Goal: Transaction & Acquisition: Subscribe to service/newsletter

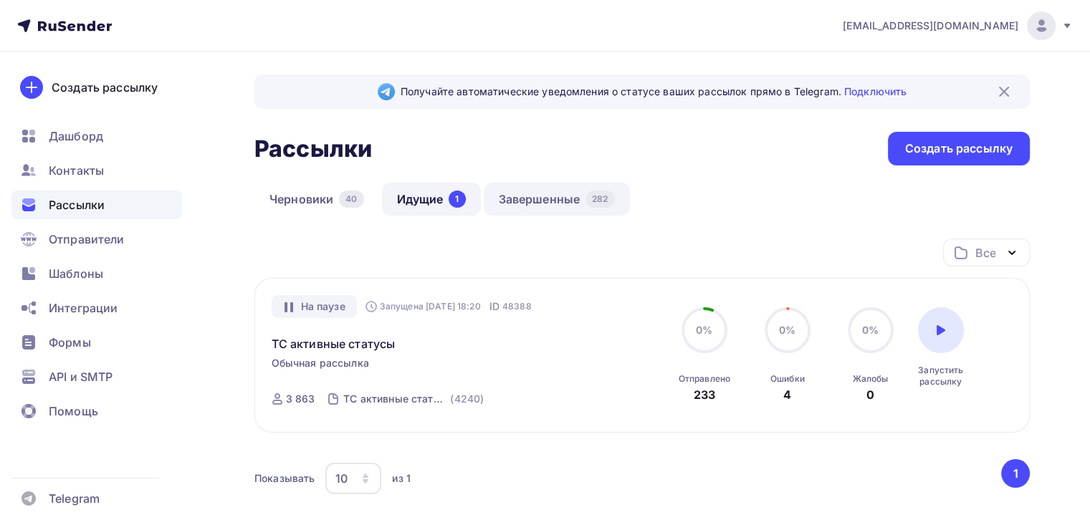
click at [548, 208] on link "Завершенные 282" at bounding box center [557, 199] width 146 height 33
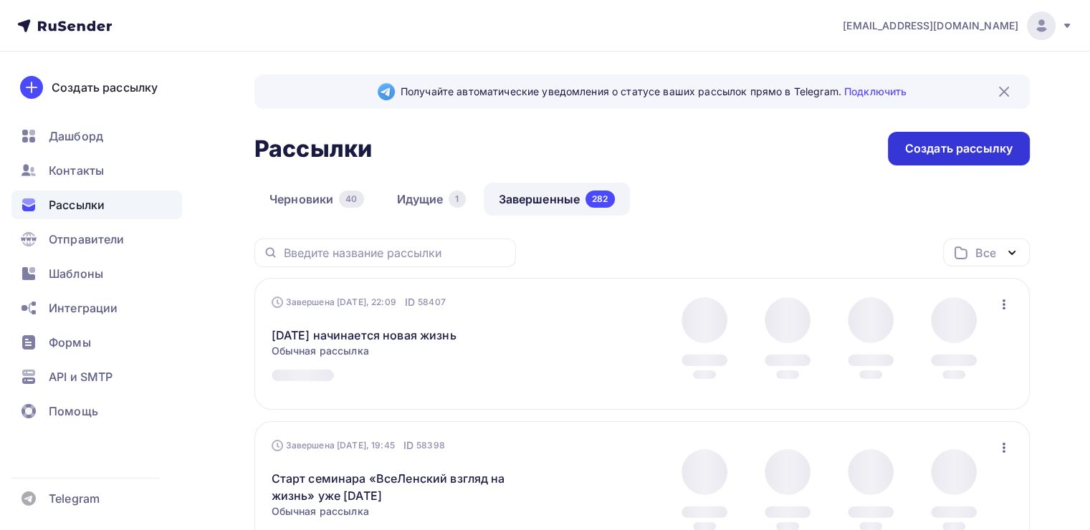
click at [898, 154] on div "Создать рассылку" at bounding box center [959, 149] width 142 height 34
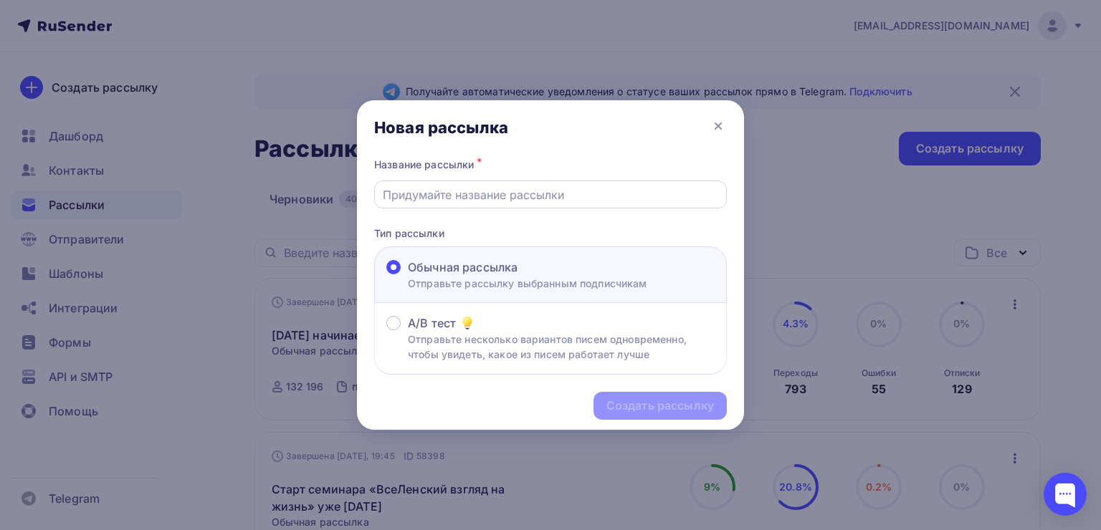
click at [539, 198] on input "text" at bounding box center [551, 194] width 336 height 17
paste input "[DATE] начинаем мировоззренческий семинар"
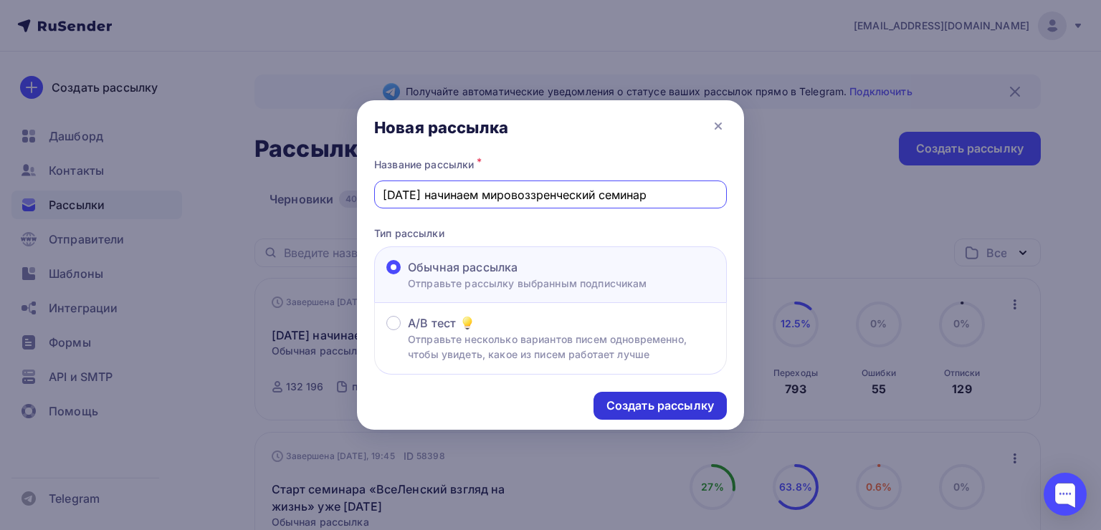
type input "[DATE] начинаем мировоззренческий семинар"
click at [644, 401] on div "Создать рассылку" at bounding box center [660, 406] width 108 height 16
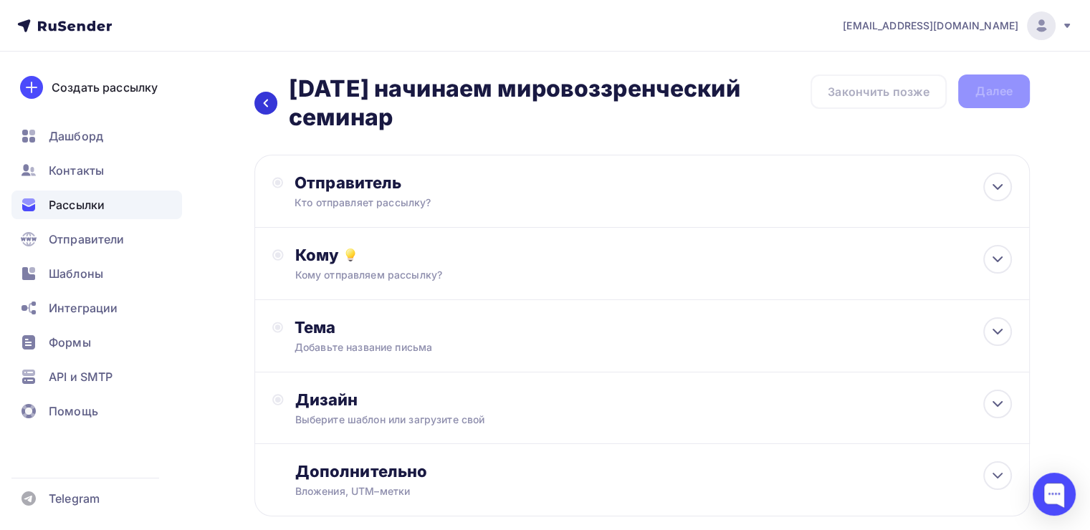
click at [260, 109] on div at bounding box center [265, 103] width 23 height 23
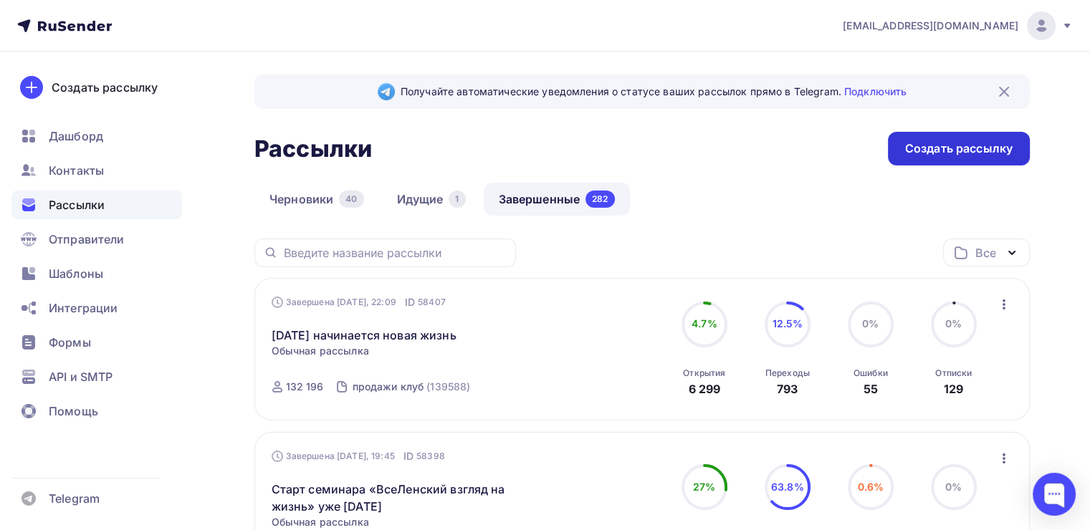
click at [926, 149] on div "Создать рассылку" at bounding box center [959, 149] width 108 height 16
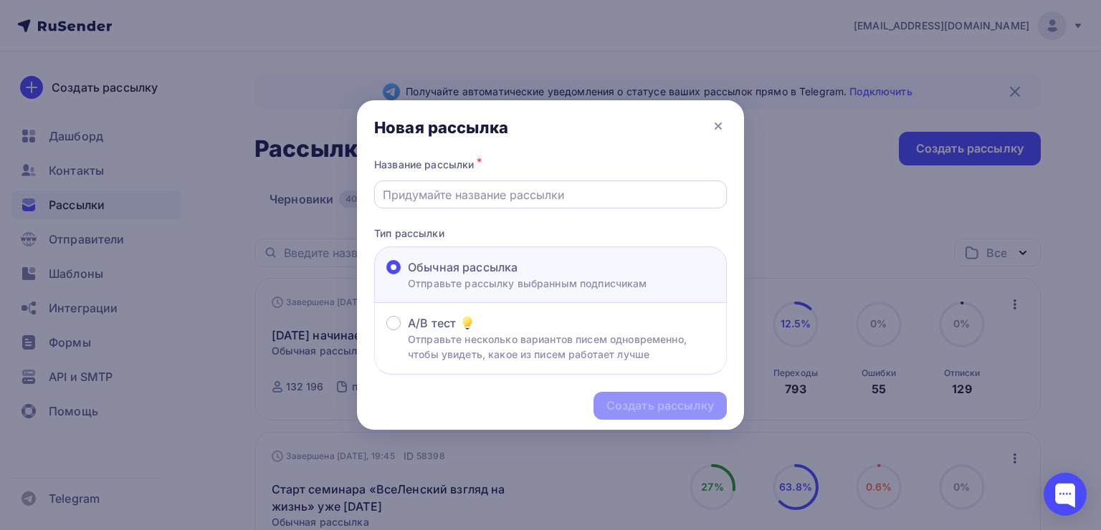
click at [530, 192] on input "text" at bounding box center [551, 194] width 336 height 17
paste input "[DATE] начинаем мировоззренческий семинар"
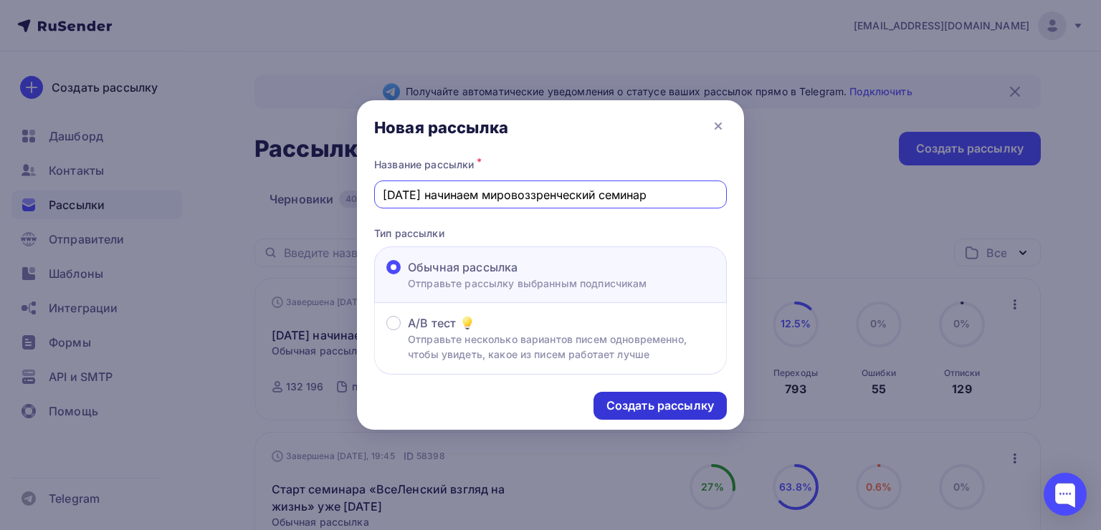
type input "[DATE] начинаем мировоззренческий семинар"
click at [649, 406] on div "Создать рассылку" at bounding box center [660, 406] width 108 height 16
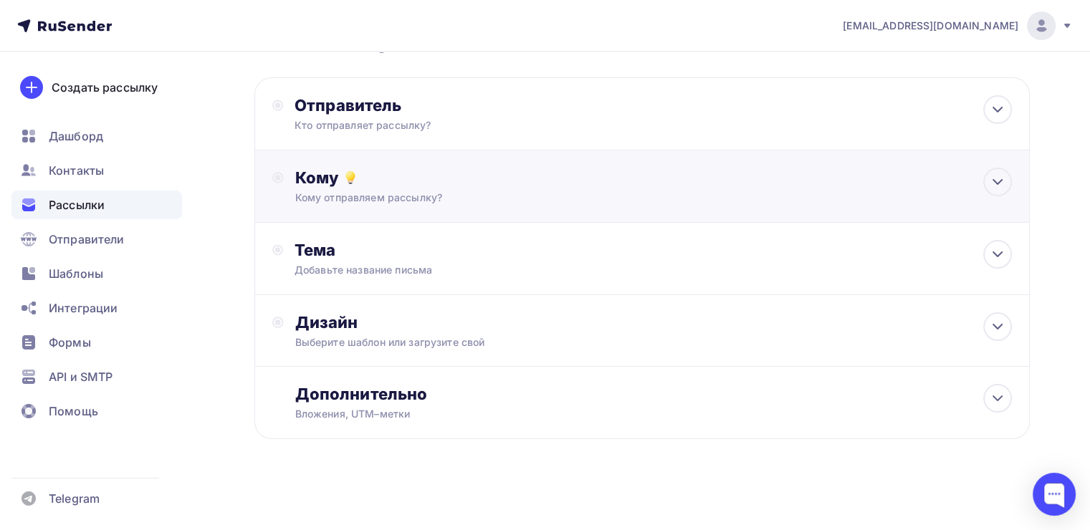
scroll to position [77, 0]
click at [452, 333] on div "Дизайн Выберите шаблон или загрузите свой" at bounding box center [653, 331] width 717 height 37
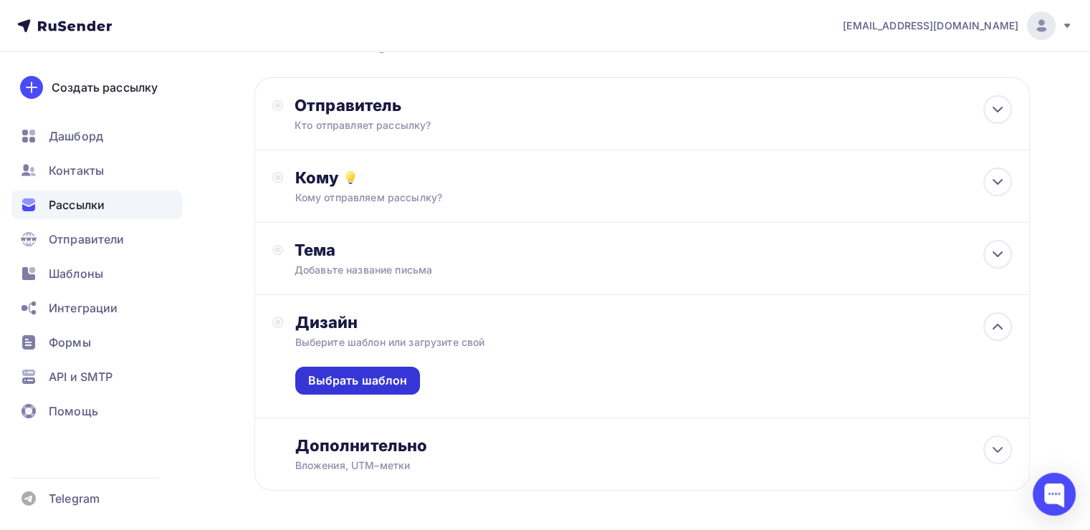
click at [396, 387] on div "Выбрать шаблон" at bounding box center [358, 381] width 100 height 16
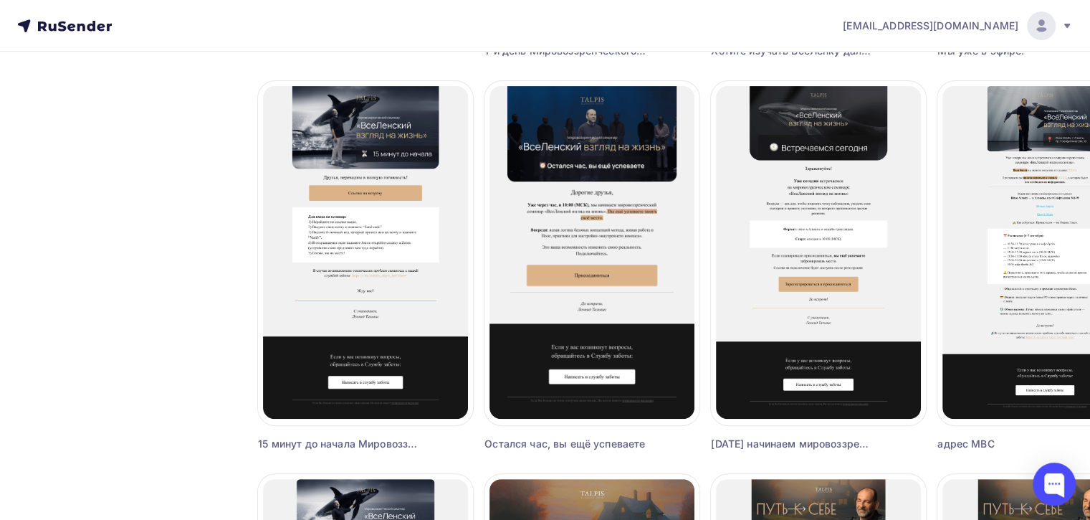
scroll to position [502, 0]
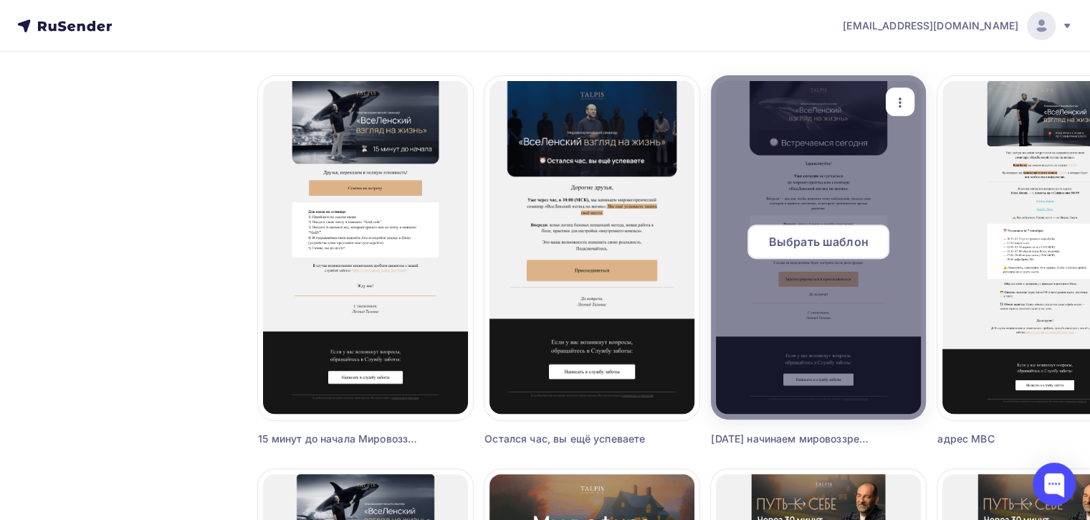
click at [785, 243] on span "Выбрать шаблон" at bounding box center [819, 241] width 100 height 17
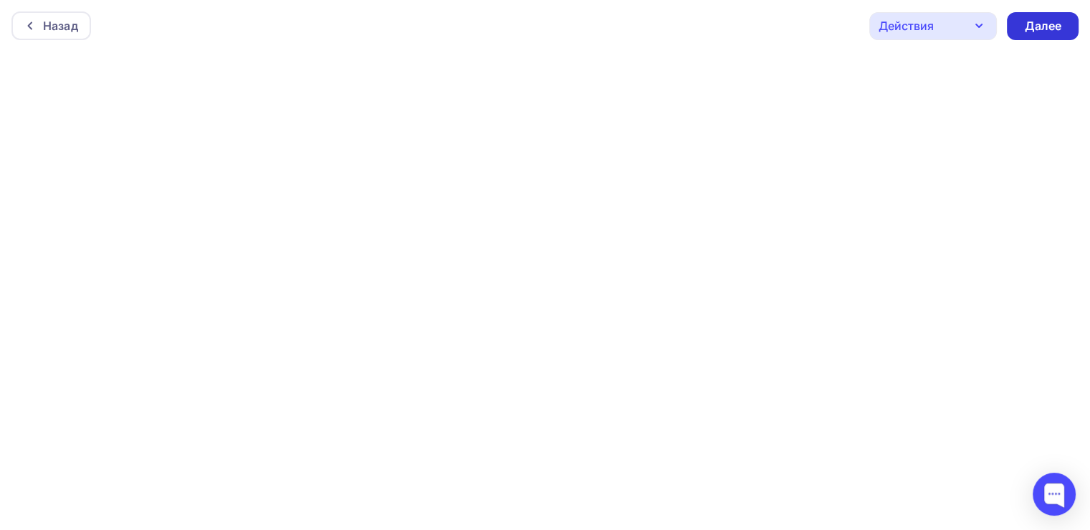
click at [1027, 34] on div "Далее" at bounding box center [1043, 26] width 72 height 28
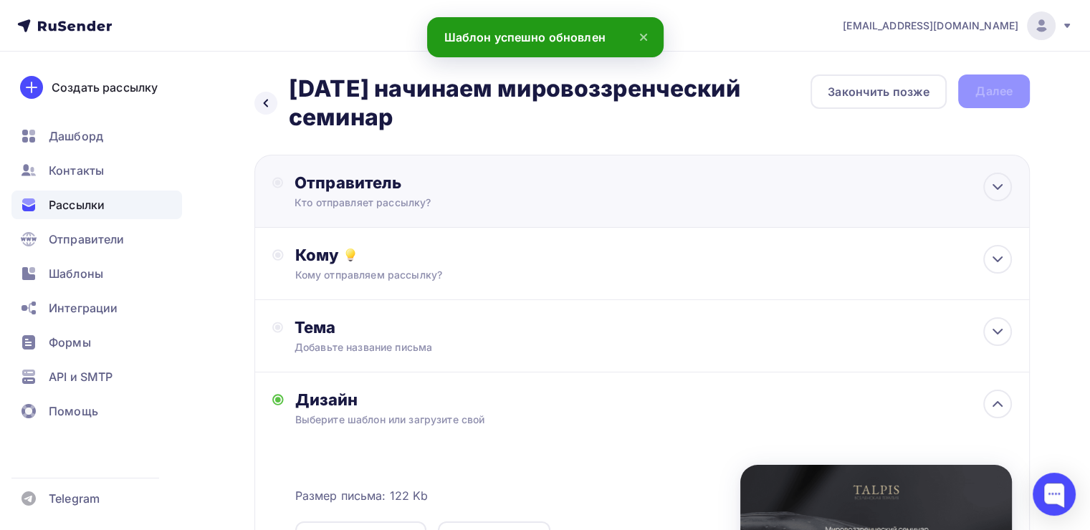
click at [513, 202] on div "Кто отправляет рассылку?" at bounding box center [435, 203] width 280 height 14
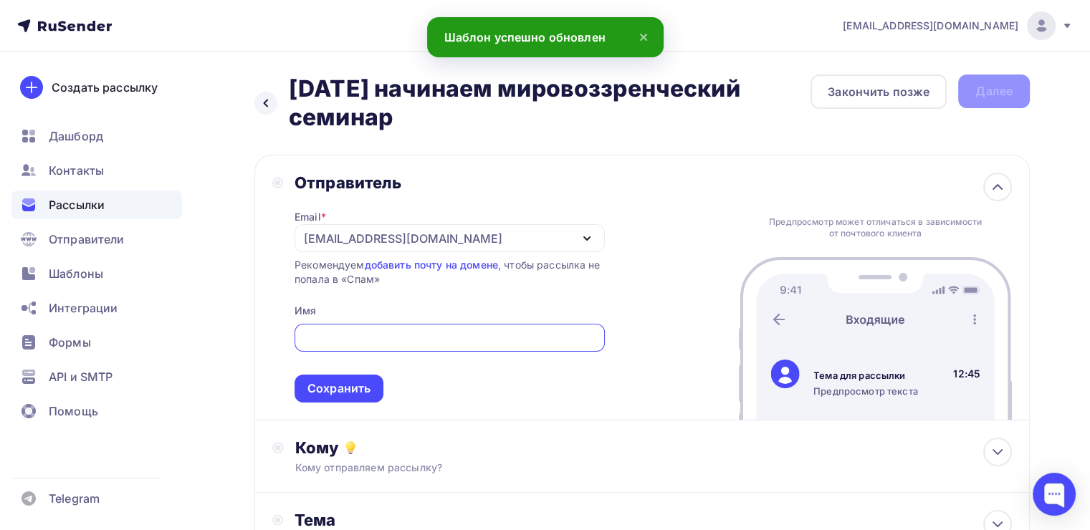
click at [341, 245] on div "[EMAIL_ADDRESS][DOMAIN_NAME]" at bounding box center [403, 238] width 199 height 17
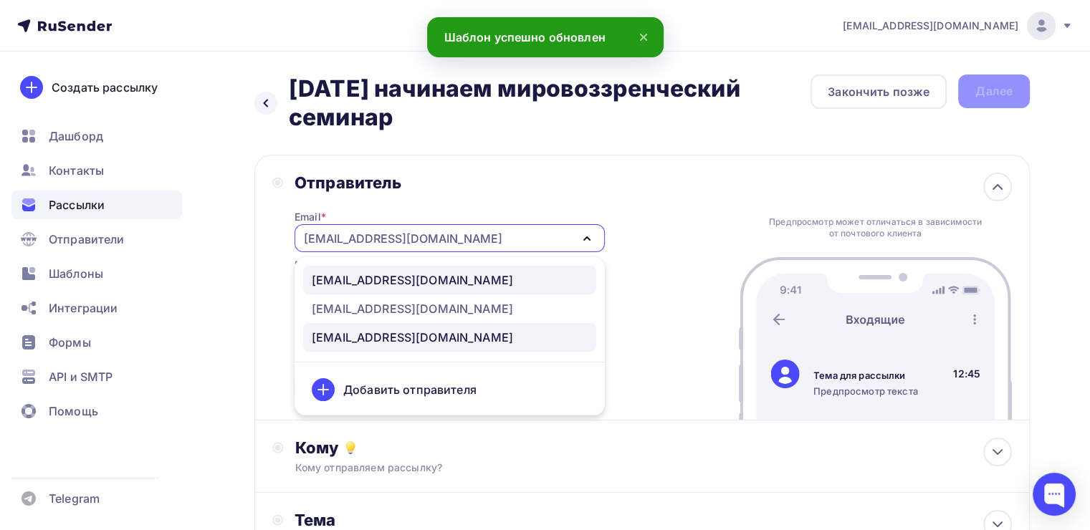
click at [325, 281] on div "[EMAIL_ADDRESS][DOMAIN_NAME]" at bounding box center [412, 280] width 201 height 17
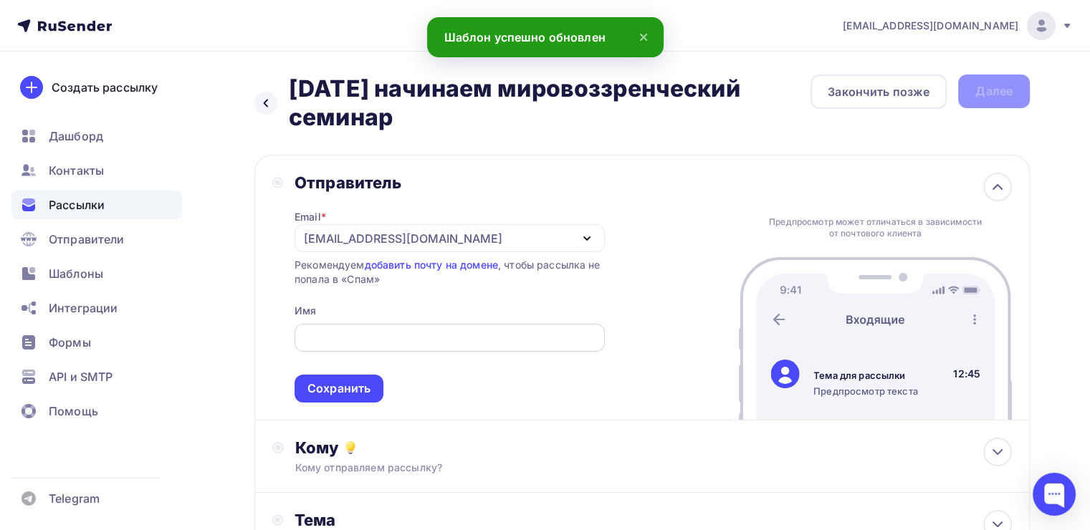
click at [310, 334] on input "text" at bounding box center [450, 338] width 294 height 17
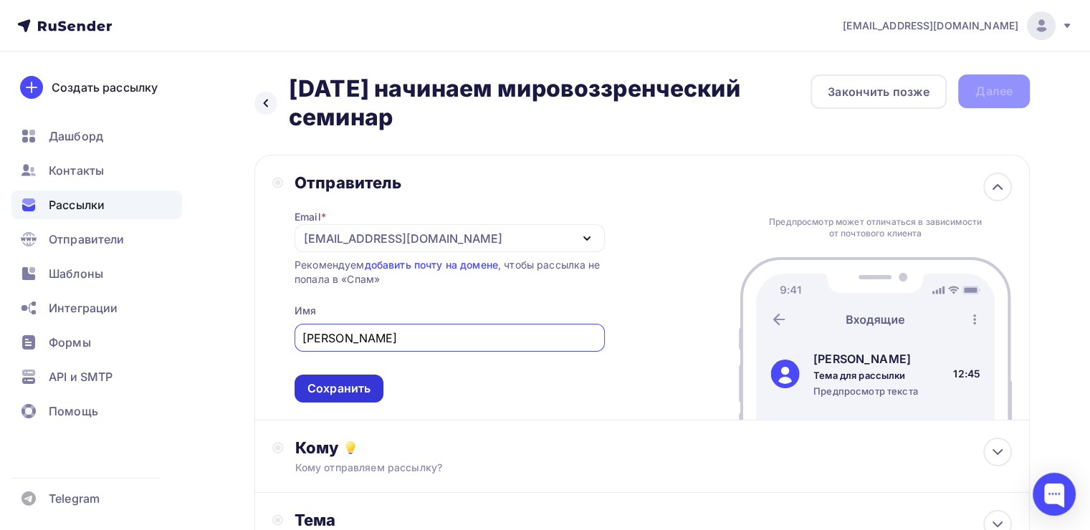
type input "[PERSON_NAME]"
click at [320, 389] on div "Сохранить" at bounding box center [339, 389] width 63 height 16
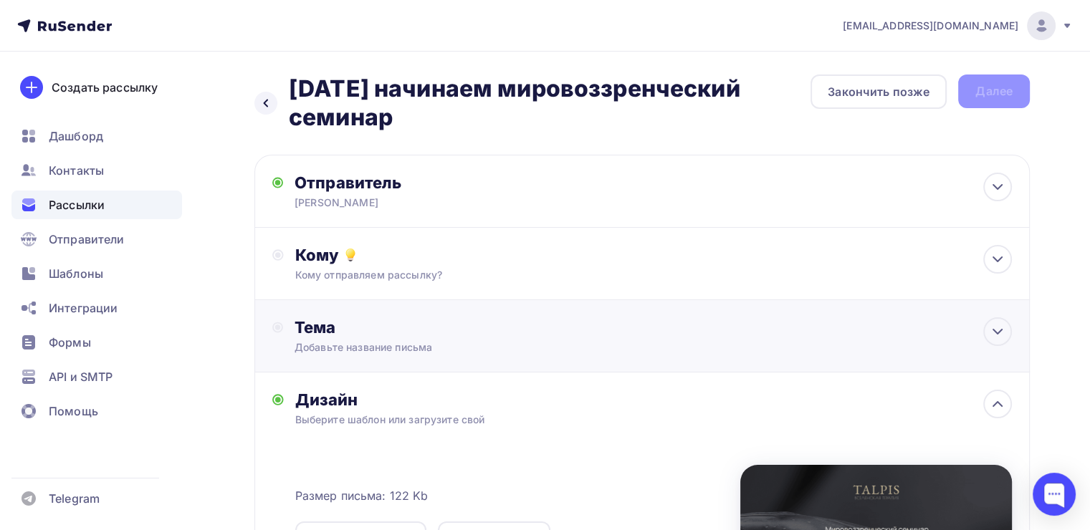
click at [413, 304] on div "Тема Добавьте название письма Тема * Рекомендуем использовать не более 150 симв…" at bounding box center [642, 336] width 776 height 72
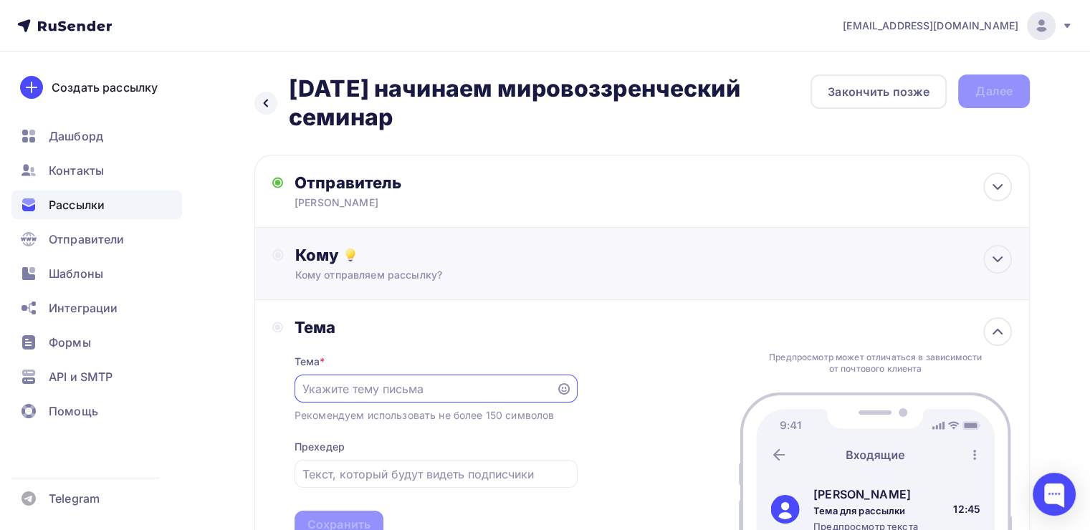
click at [416, 272] on div "Кому отправляем рассылку?" at bounding box center [617, 275] width 645 height 14
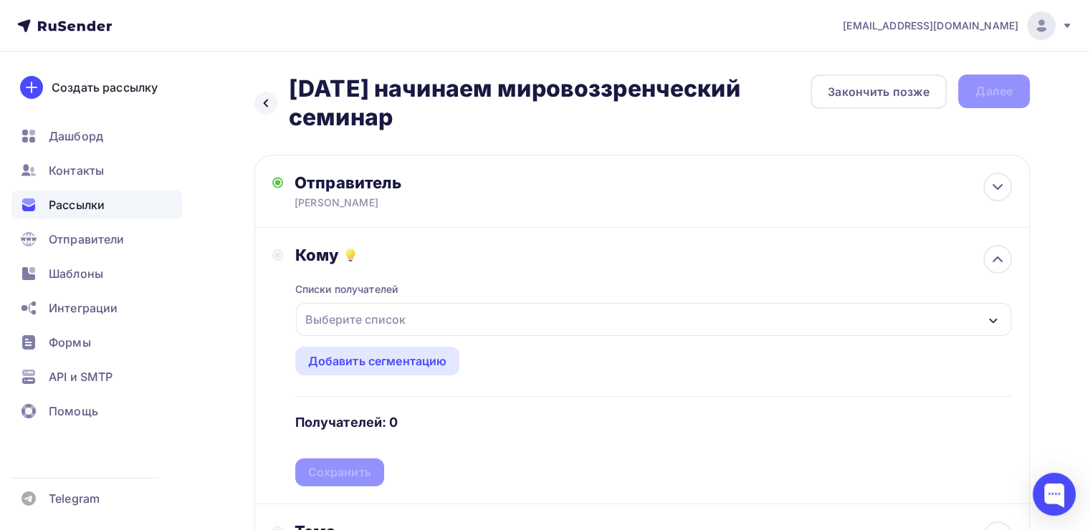
click at [372, 319] on div "Выберите список" at bounding box center [356, 320] width 112 height 26
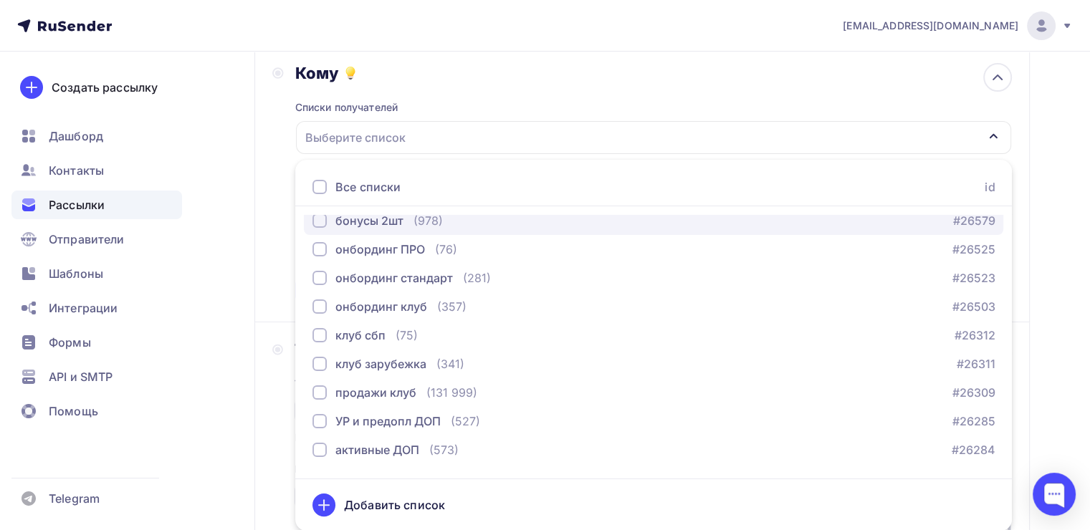
scroll to position [215, 0]
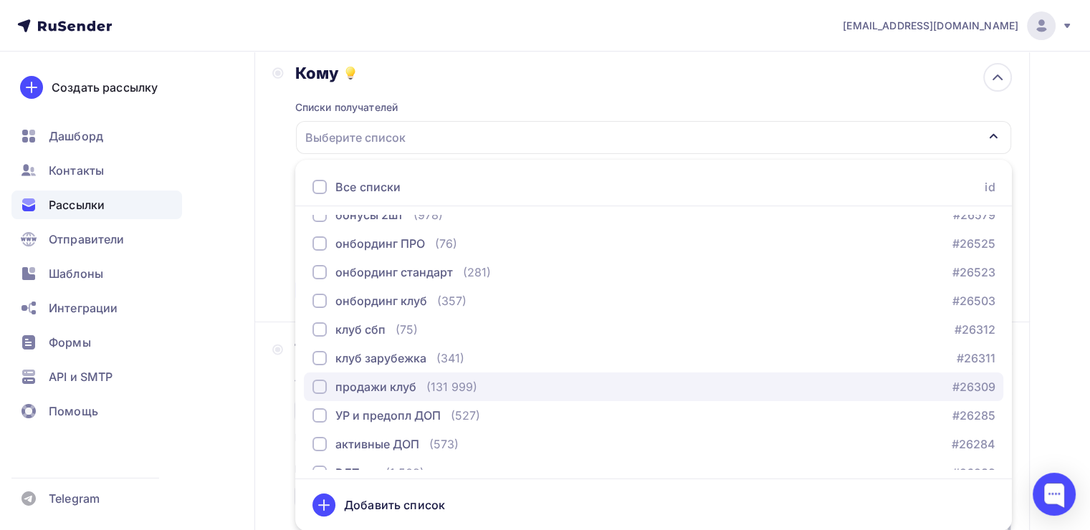
click at [318, 384] on div "button" at bounding box center [320, 387] width 14 height 14
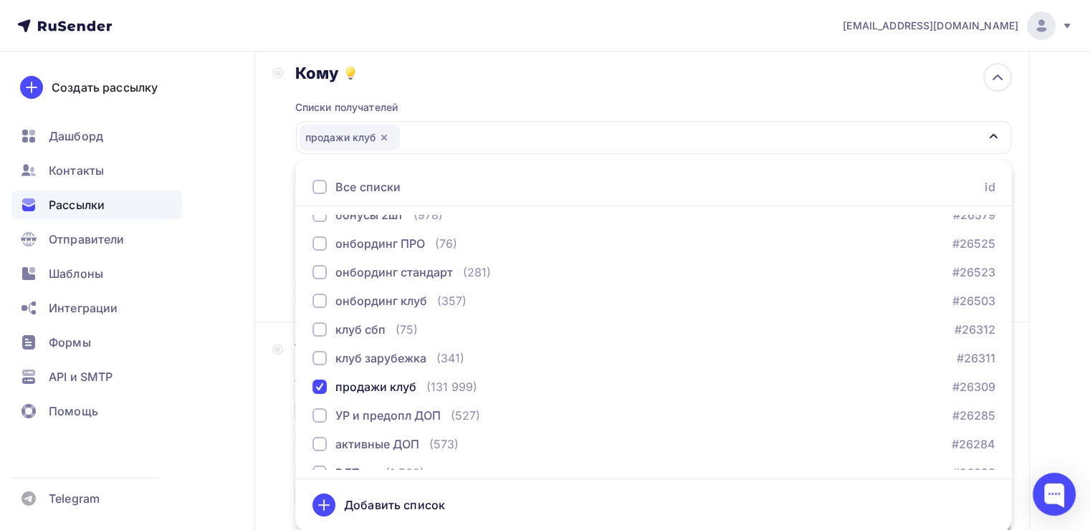
click at [234, 308] on div "Назад [DATE] начинаем мировоззренческий семинар [DATE] начинаем мировоззренческ…" at bounding box center [545, 465] width 1090 height 1191
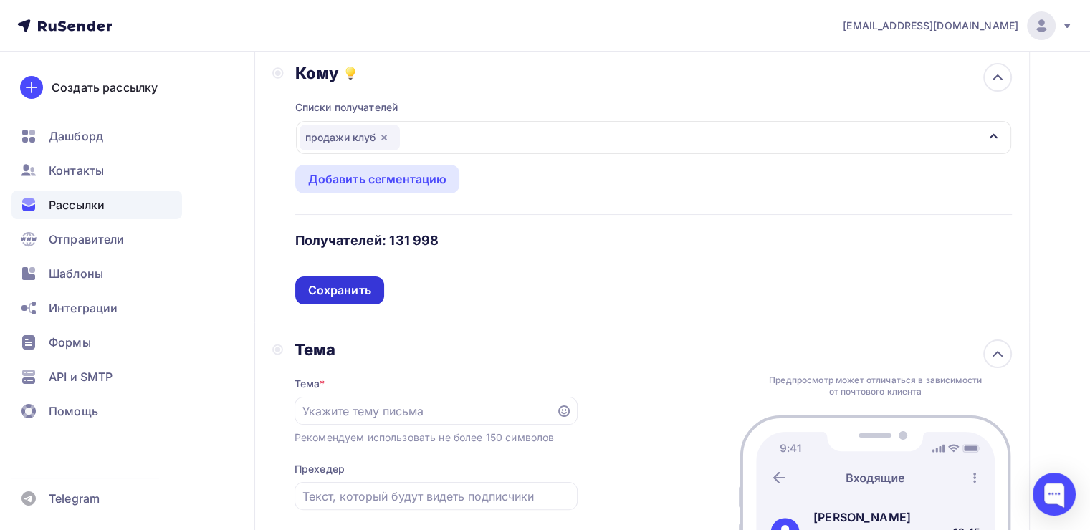
click at [350, 290] on div "Сохранить" at bounding box center [339, 290] width 63 height 16
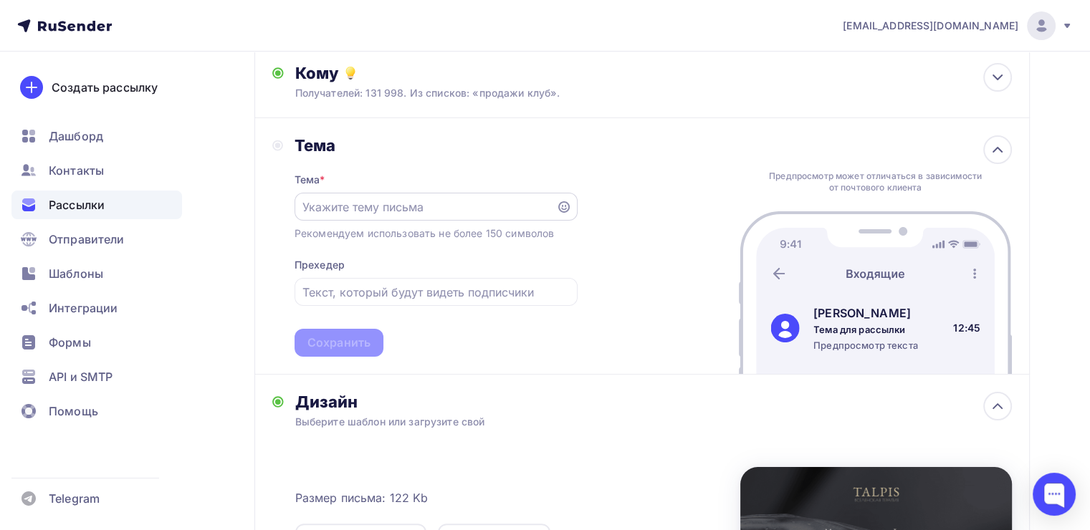
click at [351, 216] on div at bounding box center [436, 207] width 283 height 28
click at [351, 214] on input "text" at bounding box center [425, 207] width 245 height 17
paste input "[DATE] начинаем мировоззренческий семинар"
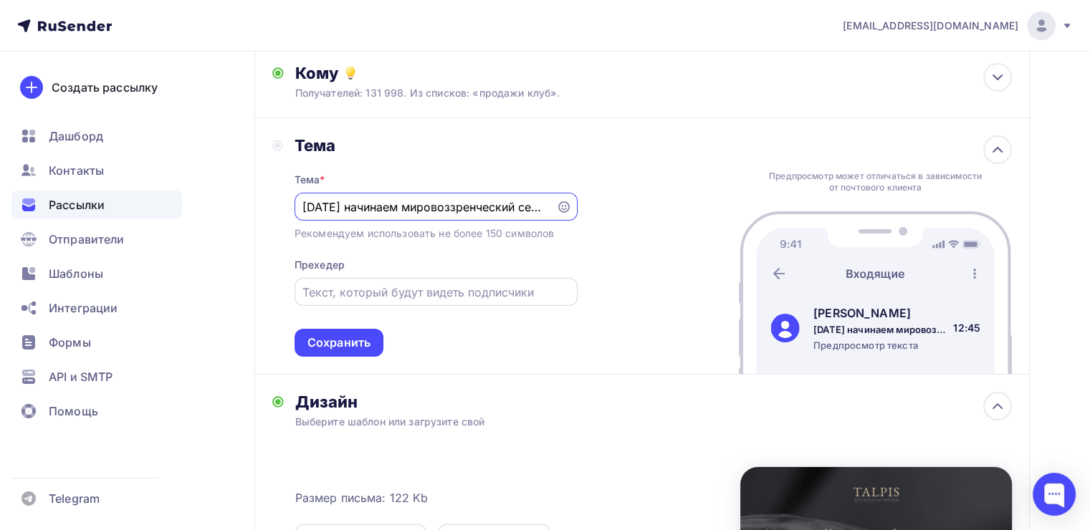
scroll to position [0, 29]
type input "[DATE] начинаем мировоззренческий семинар"
click at [335, 348] on div "Сохранить" at bounding box center [339, 343] width 63 height 16
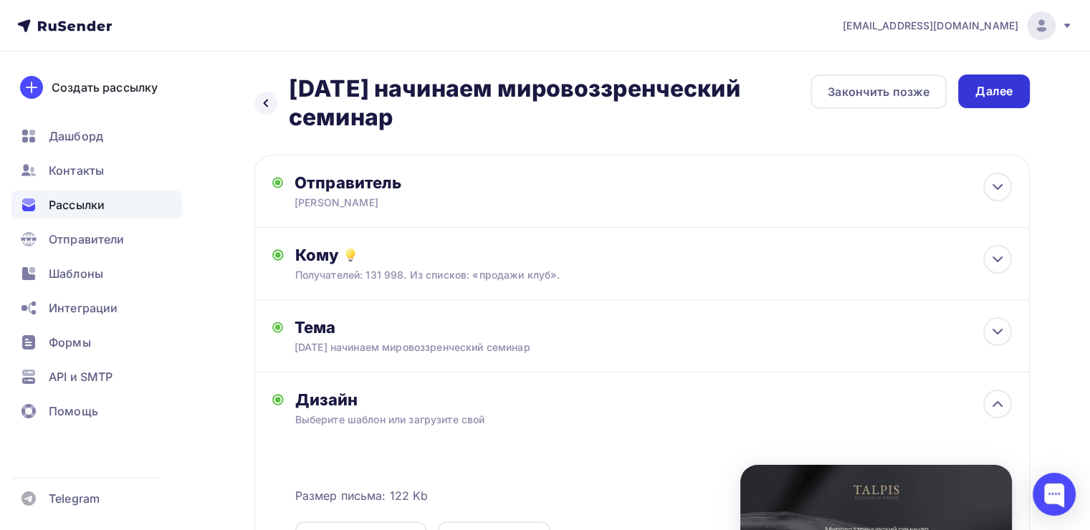
click at [966, 92] on div "Далее" at bounding box center [994, 92] width 72 height 34
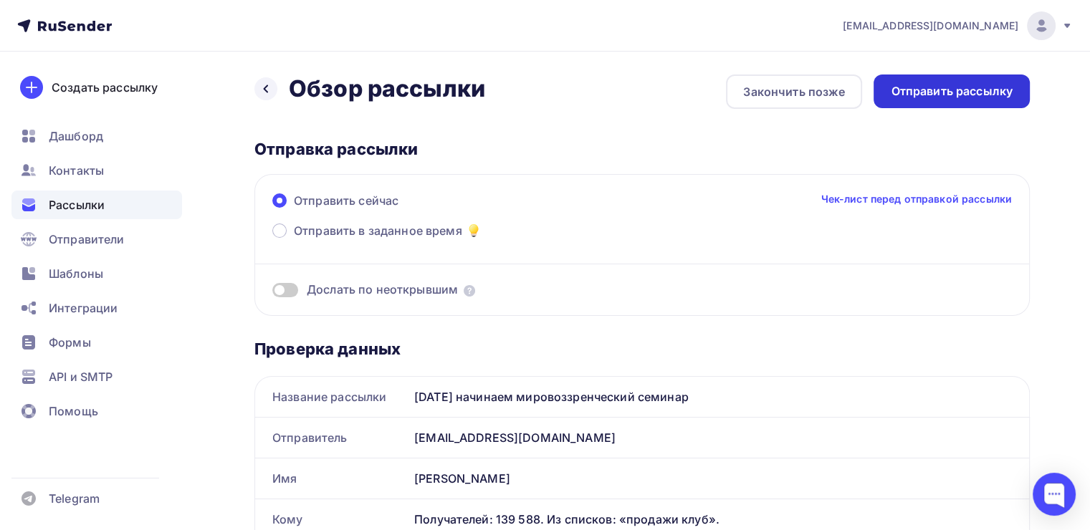
click at [940, 93] on div "Отправить рассылку" at bounding box center [952, 91] width 122 height 16
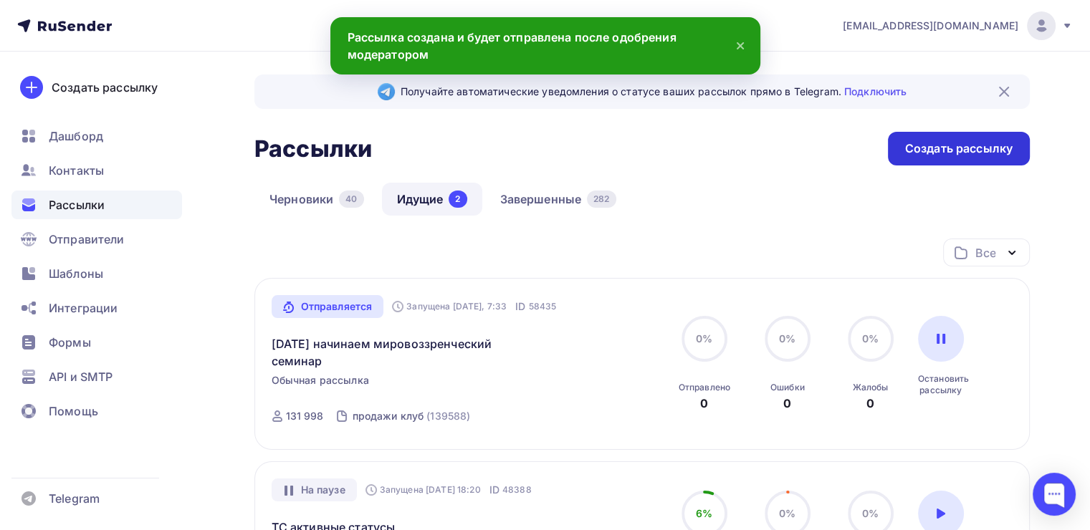
click at [928, 139] on div "Создать рассылку" at bounding box center [959, 149] width 142 height 34
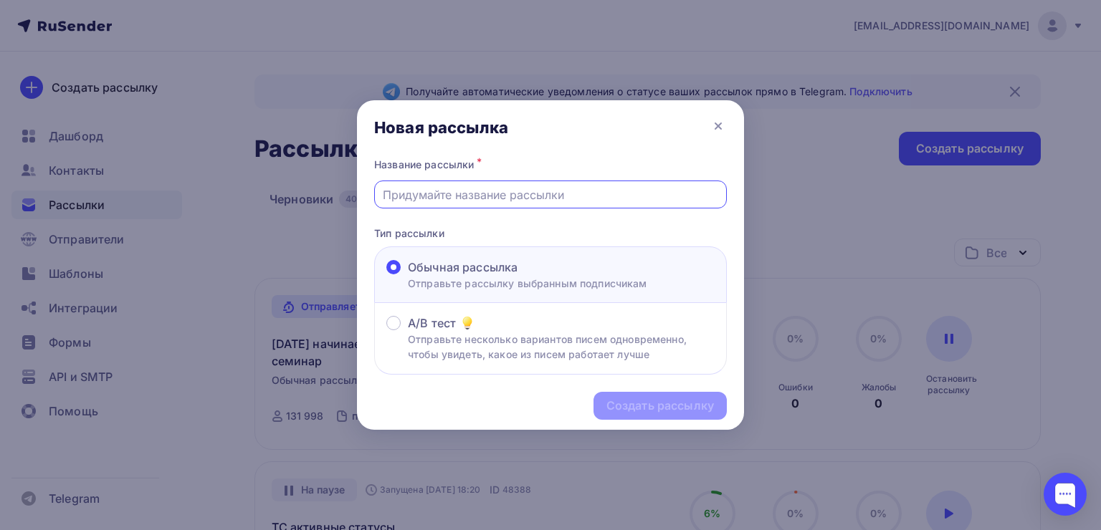
click at [473, 196] on input "text" at bounding box center [551, 194] width 336 height 17
paste input "Остался час, вы ещё успеваете"
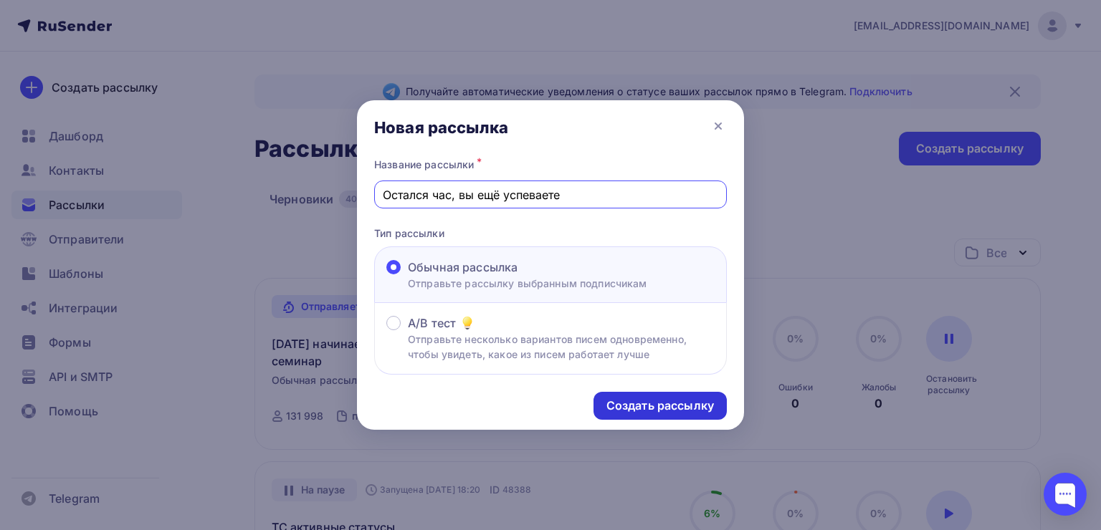
type input "Остался час, вы ещё успеваете"
click at [639, 401] on div "Создать рассылку" at bounding box center [660, 406] width 108 height 16
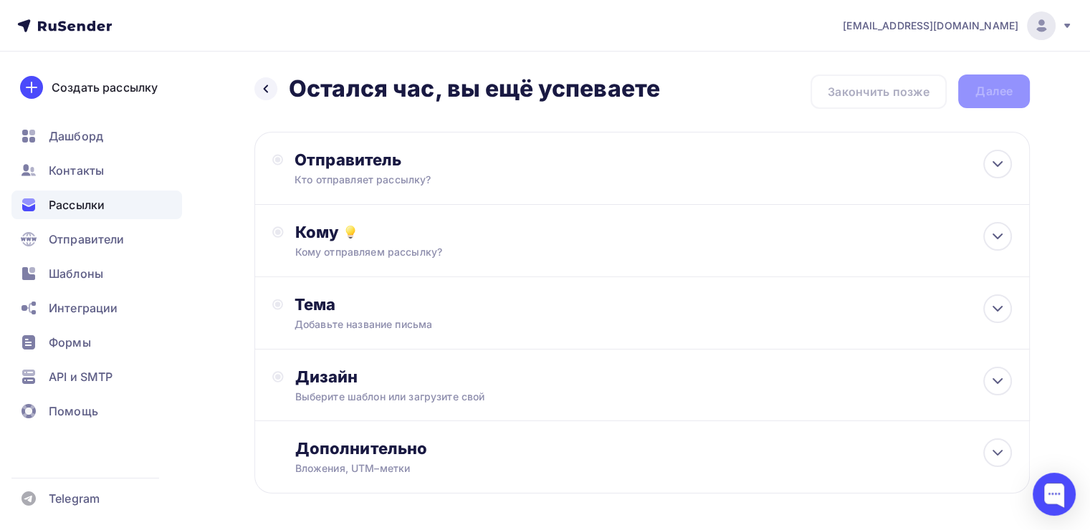
click at [502, 195] on div "Отправитель Кто отправляет рассылку? Email * [EMAIL_ADDRESS][DOMAIN_NAME] [EMAI…" at bounding box center [642, 168] width 776 height 73
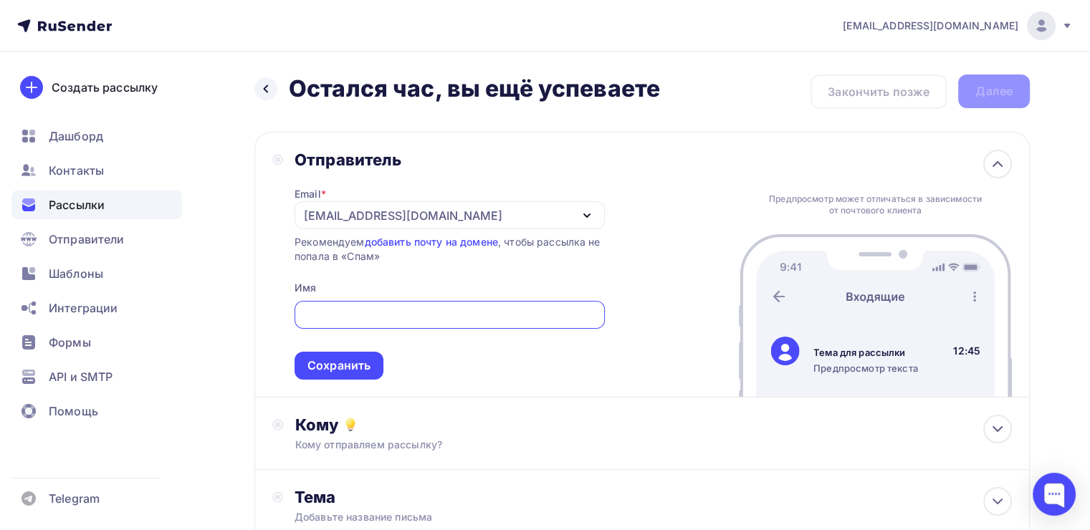
click at [334, 219] on div "[EMAIL_ADDRESS][DOMAIN_NAME]" at bounding box center [403, 215] width 199 height 17
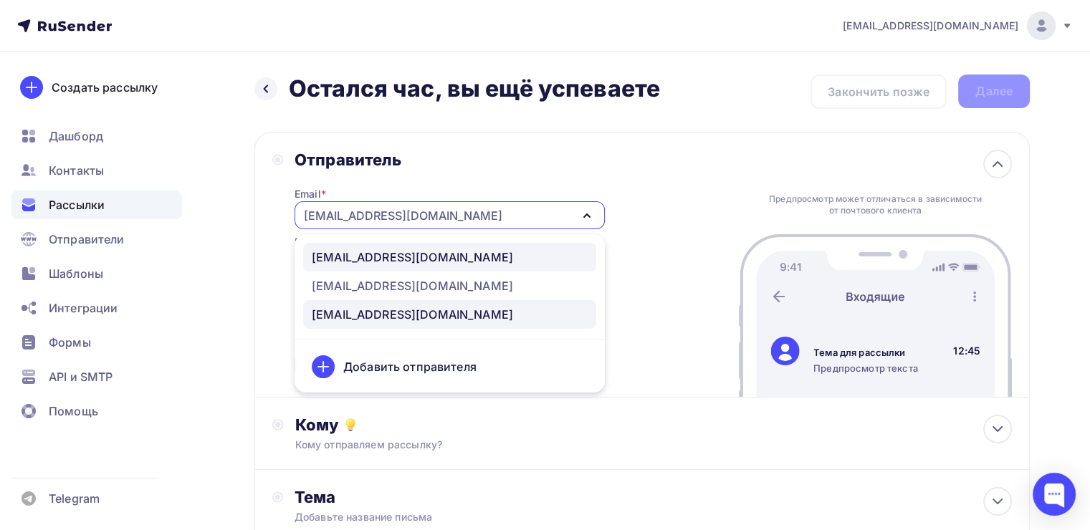
click at [326, 258] on div "[EMAIL_ADDRESS][DOMAIN_NAME]" at bounding box center [412, 257] width 201 height 17
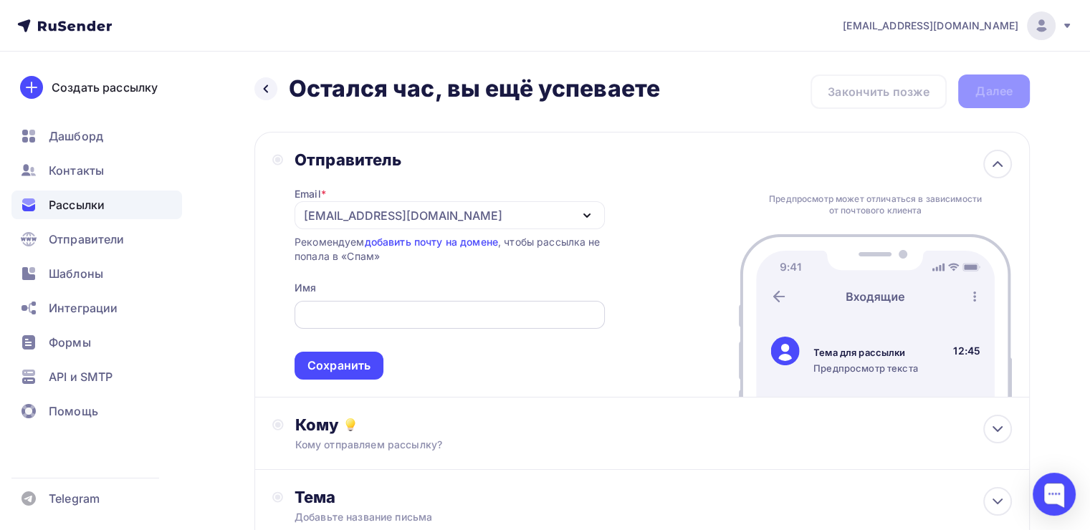
click at [319, 308] on input "text" at bounding box center [450, 315] width 294 height 17
type input "[PERSON_NAME]"
click at [383, 357] on span "[PERSON_NAME] Сохранить" at bounding box center [450, 337] width 310 height 85
click at [380, 356] on div "Сохранить" at bounding box center [339, 366] width 89 height 28
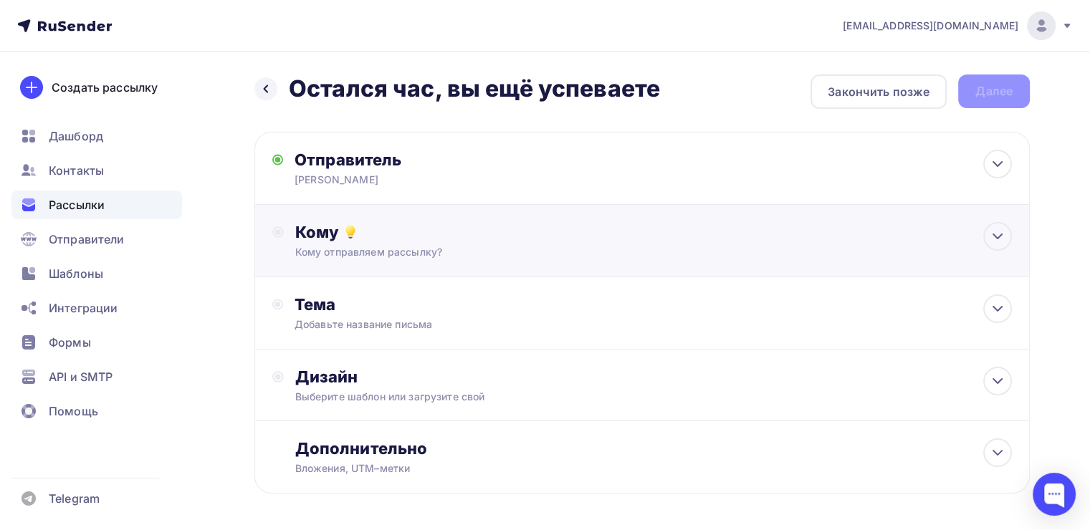
click at [401, 258] on div "Кому Кому отправляем рассылку? Списки получателей Выберите список Все списки id…" at bounding box center [642, 241] width 776 height 72
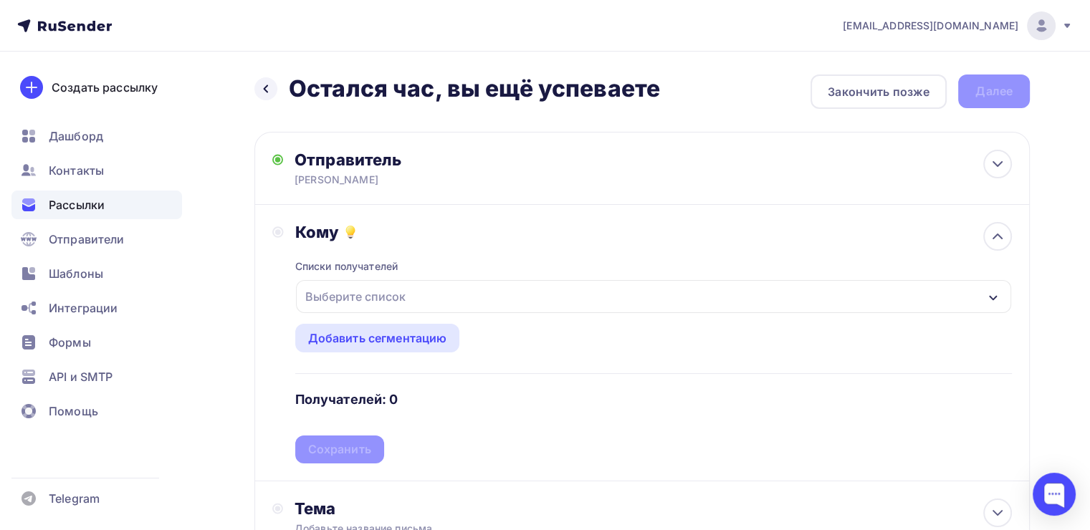
click at [347, 296] on div "Выберите список" at bounding box center [356, 297] width 112 height 26
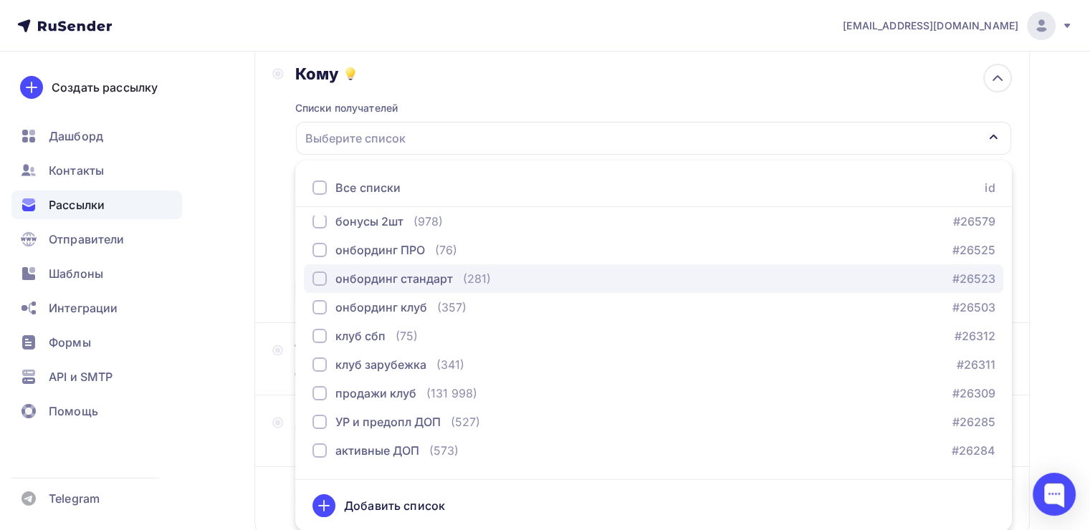
scroll to position [215, 0]
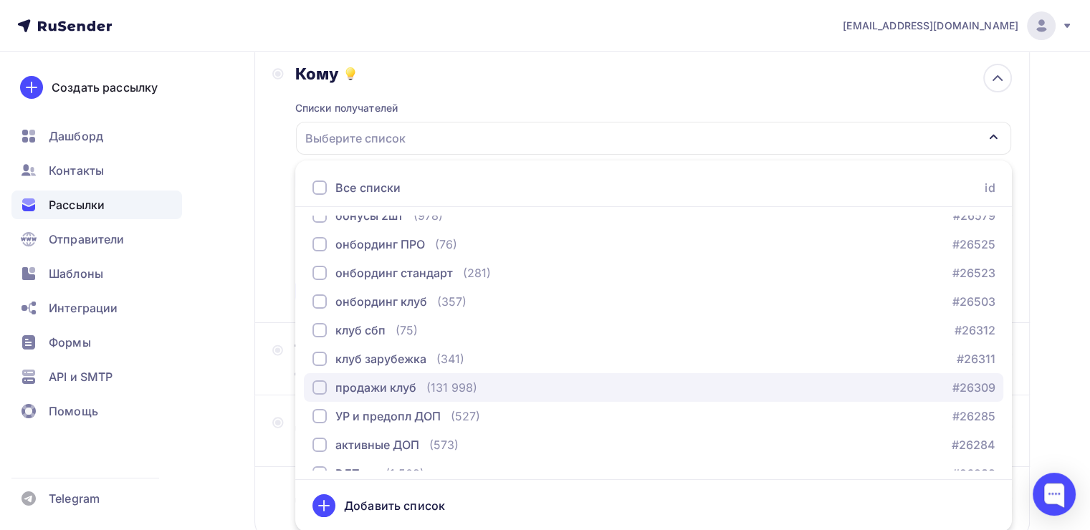
click at [318, 385] on div "button" at bounding box center [320, 388] width 14 height 14
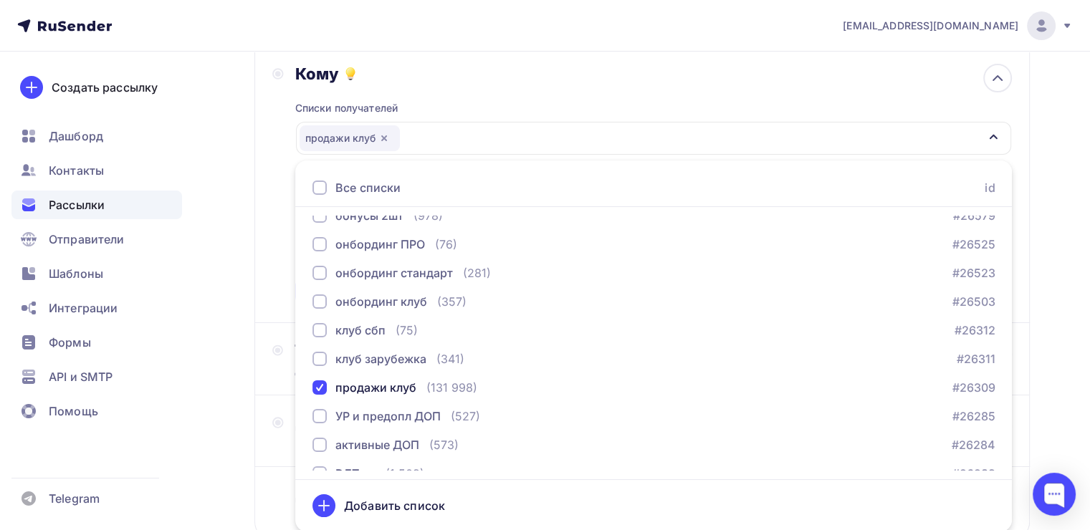
click at [247, 325] on div "Назад Остался час, вы ещё успеваете Остался час, вы ещё успеваете Закончить поз…" at bounding box center [545, 262] width 1090 height 739
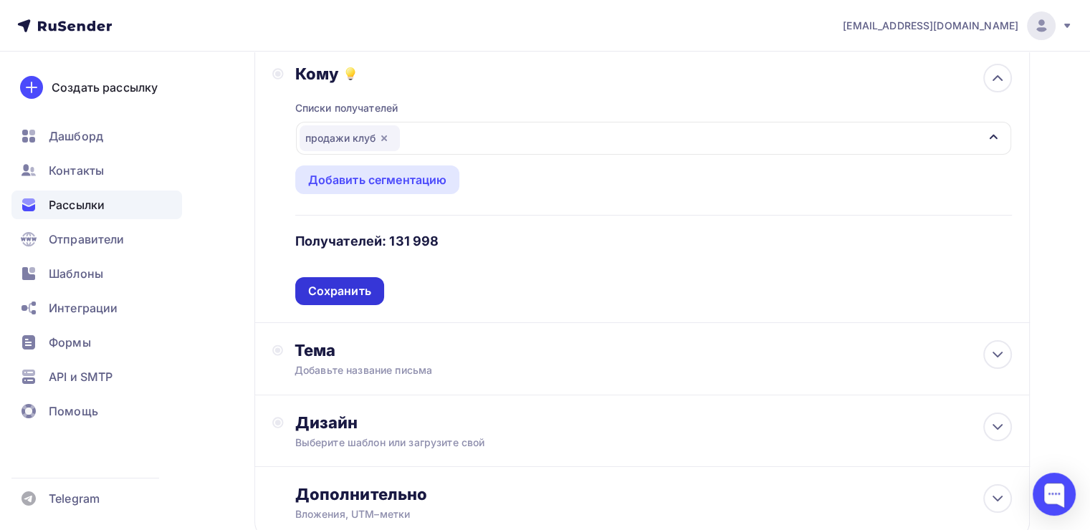
click at [318, 287] on div "Сохранить" at bounding box center [339, 291] width 63 height 16
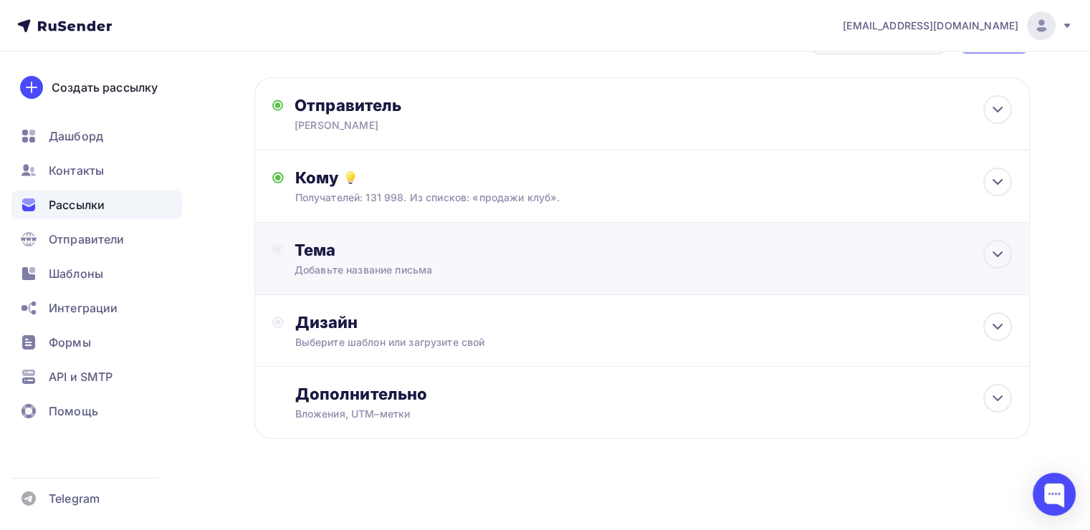
click at [503, 263] on div "Добавьте название письма" at bounding box center [422, 270] width 255 height 14
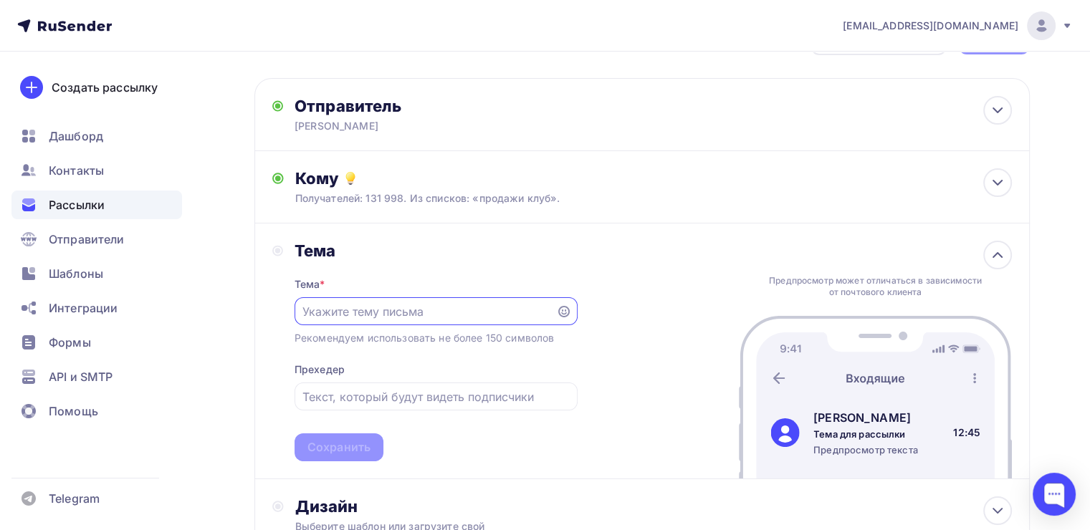
scroll to position [0, 0]
paste input "Остался час, вы ещё успеваете"
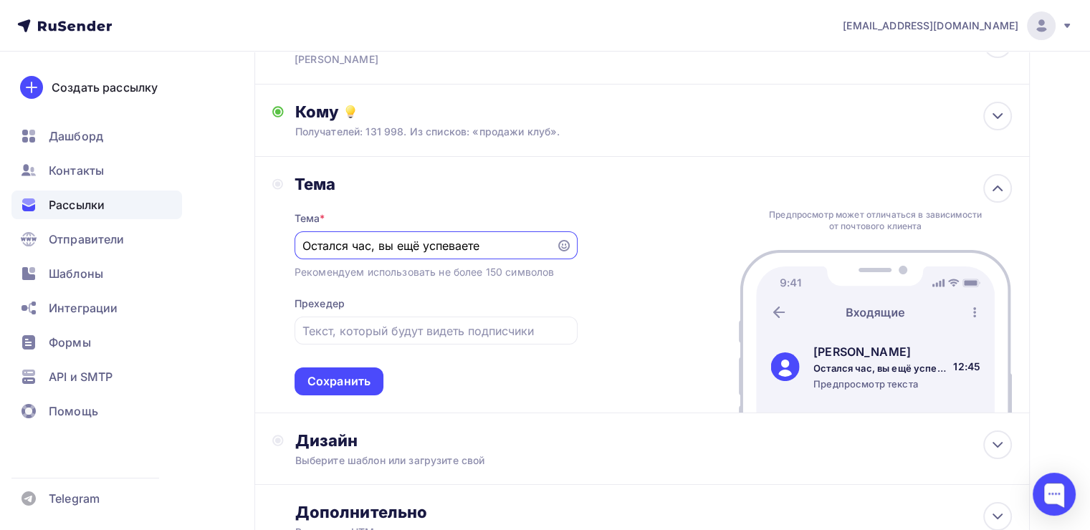
scroll to position [125, 0]
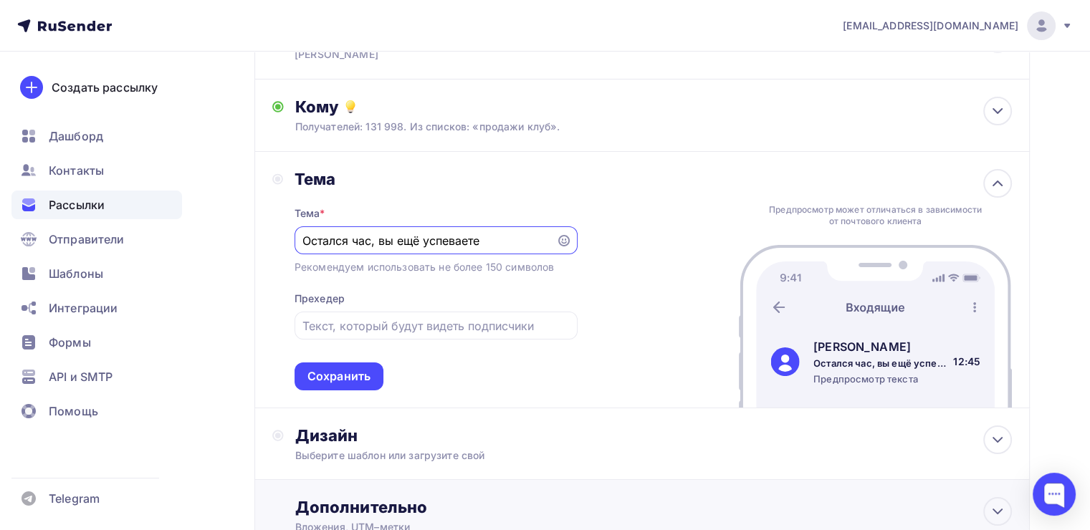
type input "Остался час, вы ещё успеваете"
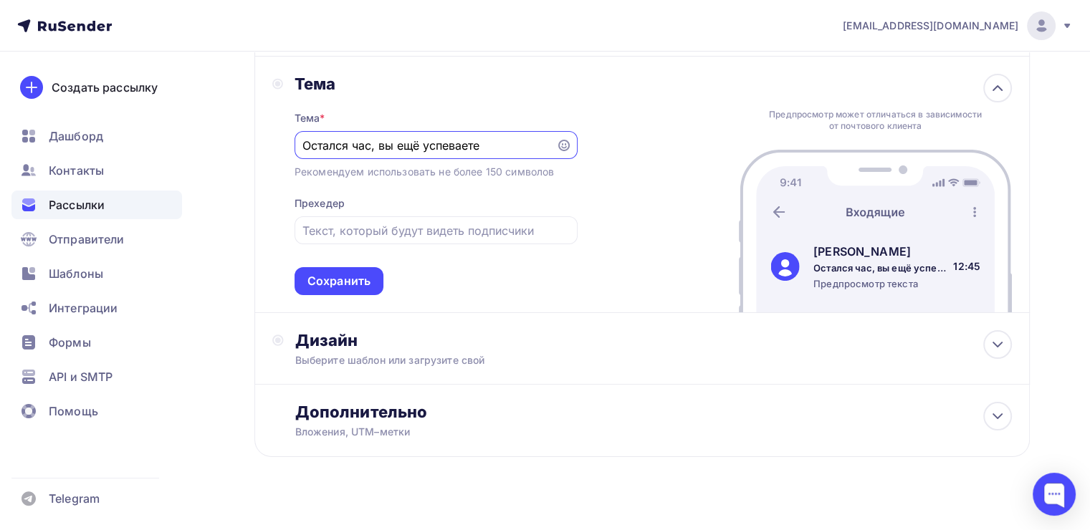
scroll to position [238, 0]
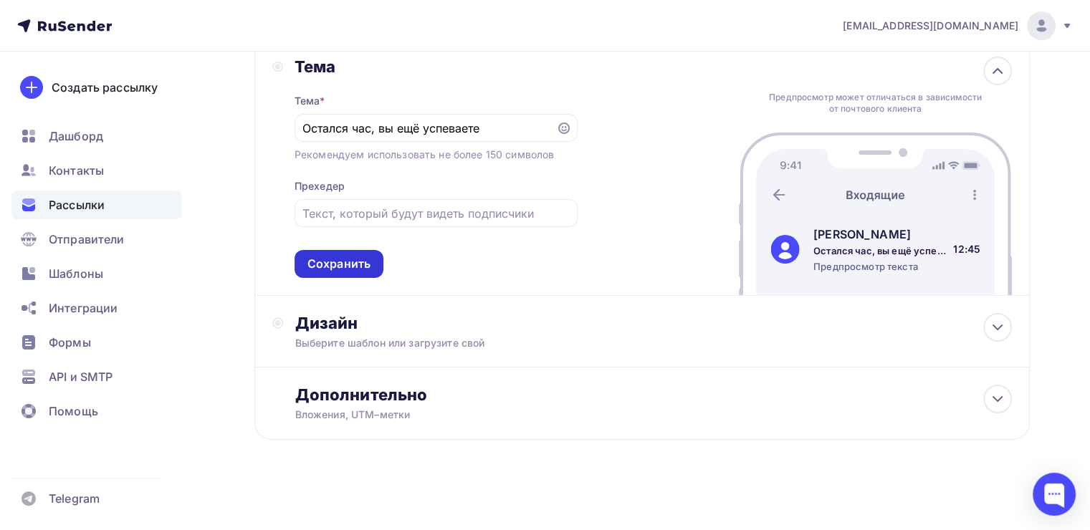
click at [366, 262] on div "Сохранить" at bounding box center [339, 264] width 63 height 16
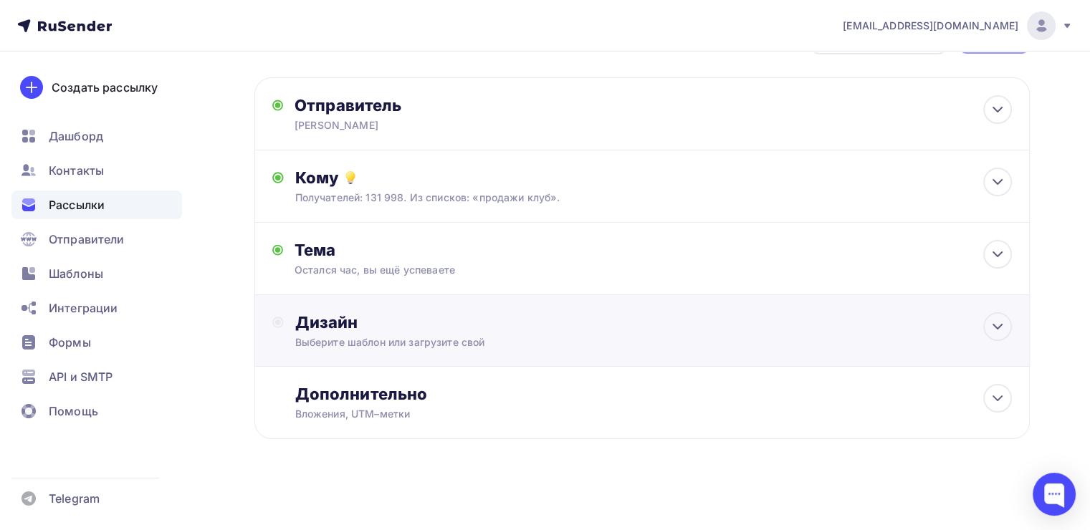
click at [550, 314] on div "Дизайн" at bounding box center [653, 323] width 717 height 20
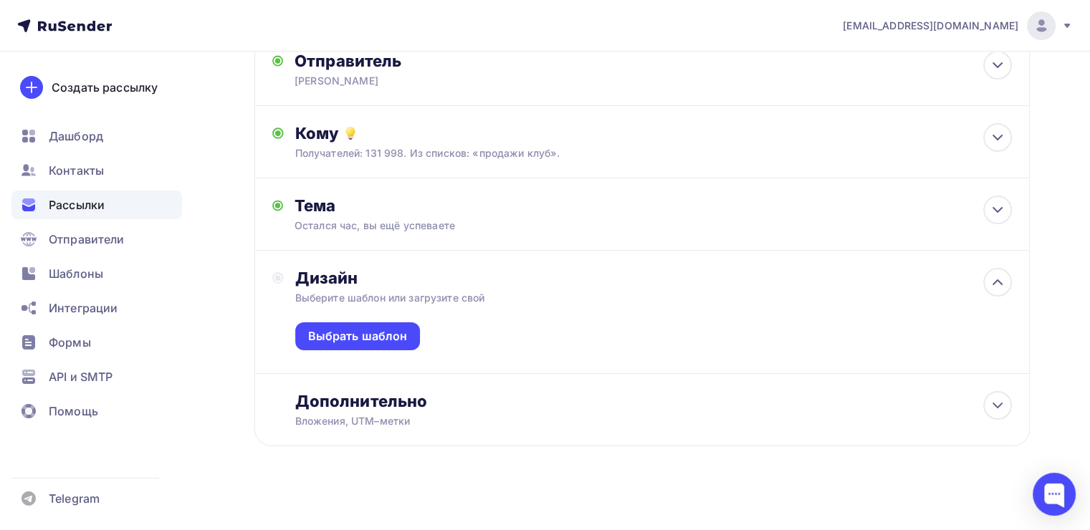
scroll to position [106, 0]
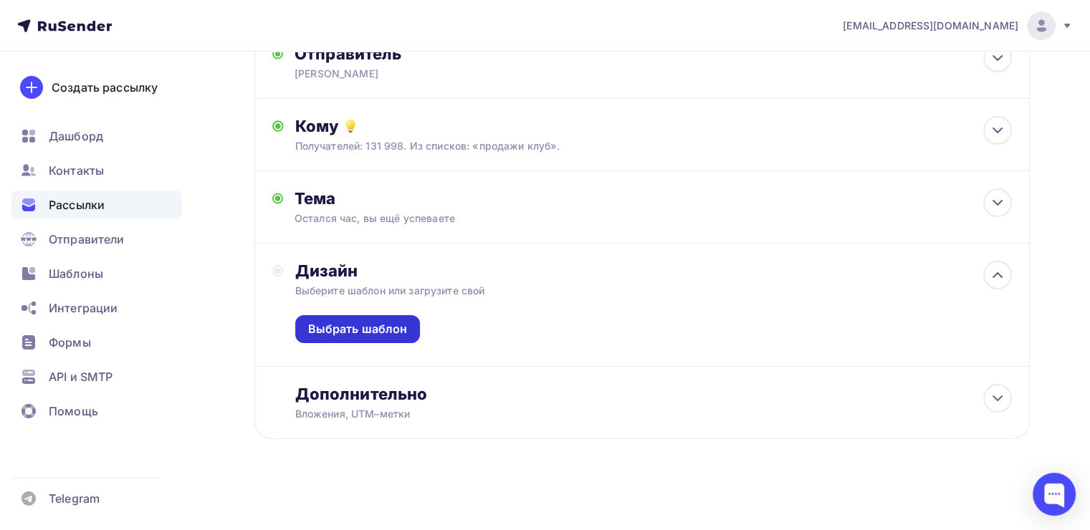
click at [393, 328] on div "Выбрать шаблон" at bounding box center [358, 329] width 100 height 16
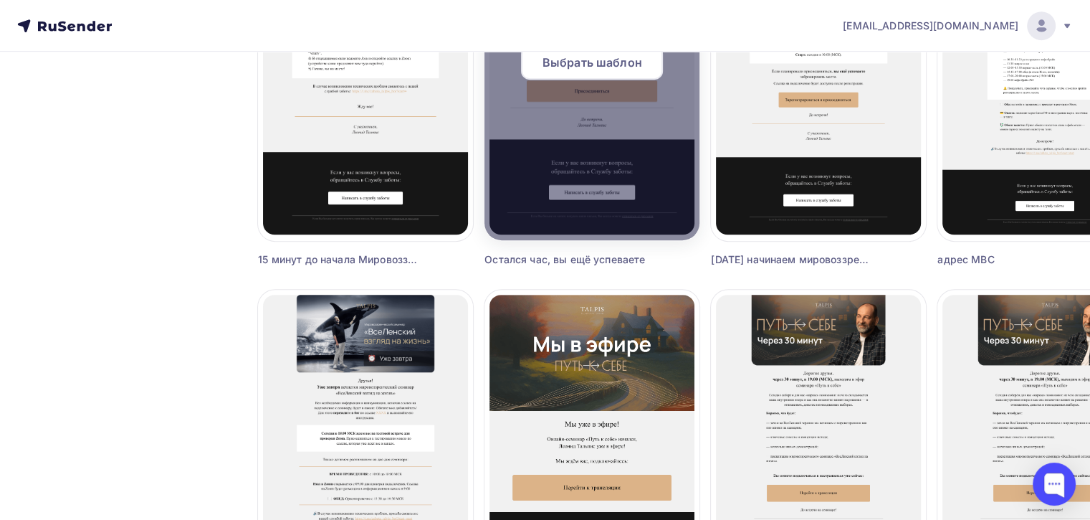
scroll to position [573, 0]
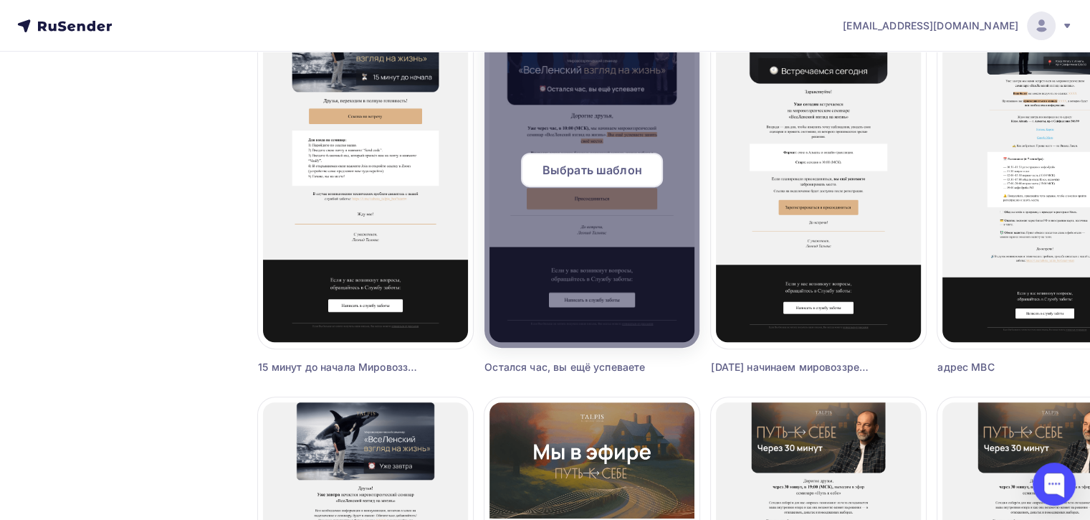
click at [551, 175] on span "Выбрать шаблон" at bounding box center [593, 169] width 100 height 17
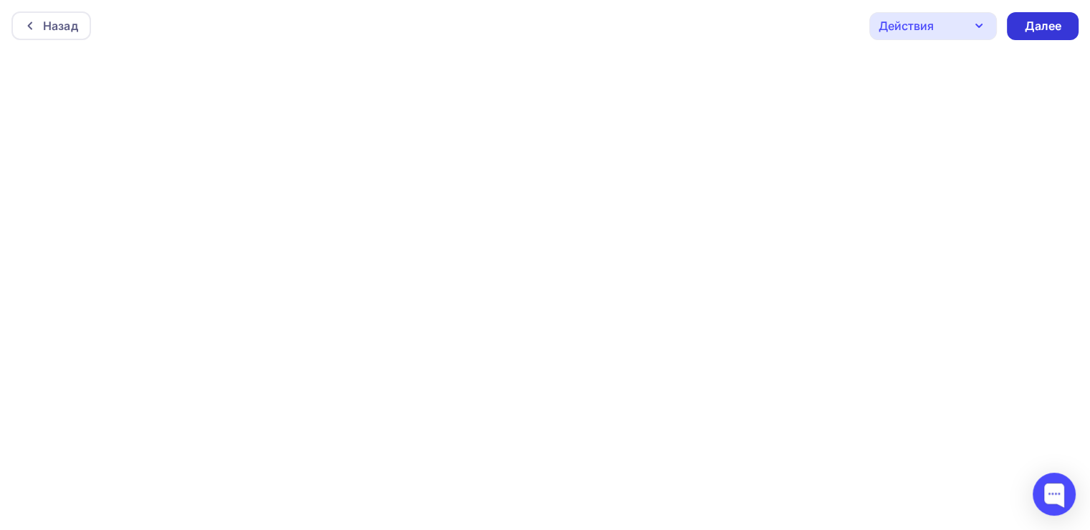
click at [1039, 18] on div "Далее" at bounding box center [1042, 26] width 37 height 16
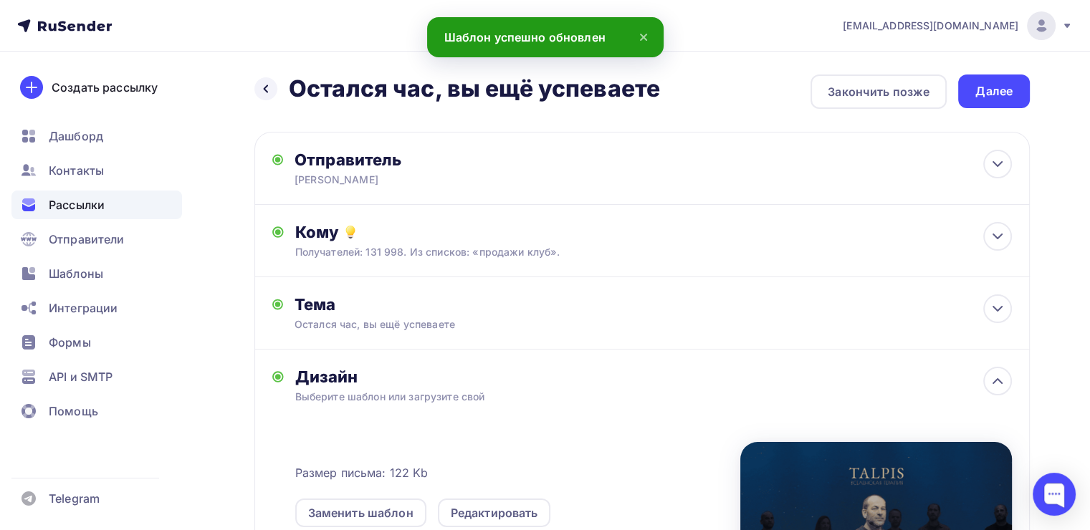
click at [979, 89] on div "Далее" at bounding box center [994, 91] width 37 height 16
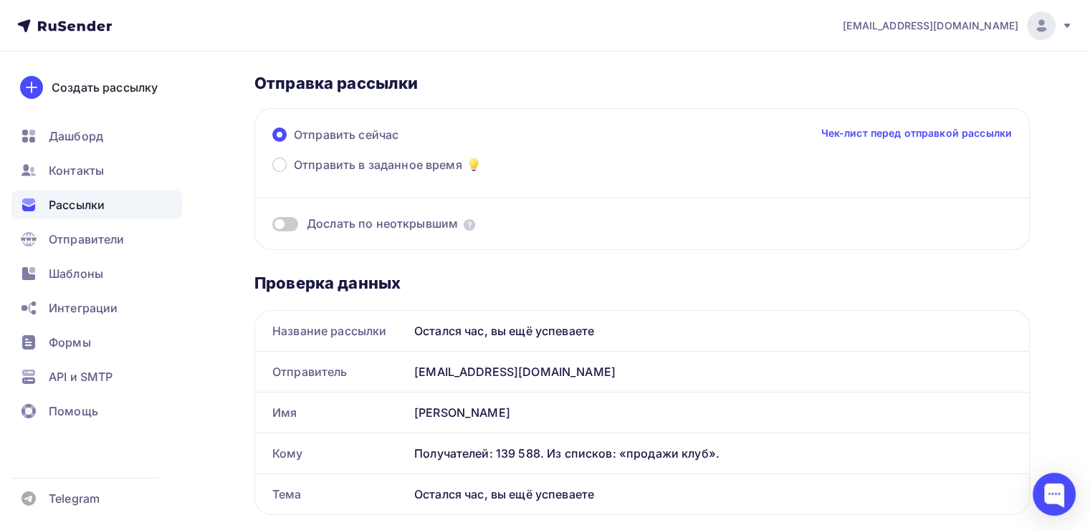
scroll to position [72, 0]
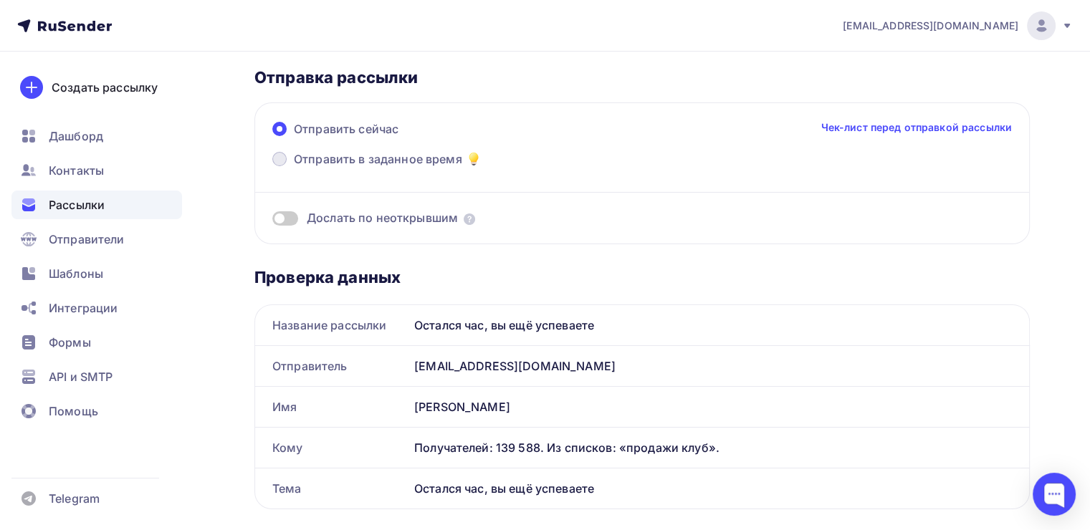
drag, startPoint x: 290, startPoint y: 155, endPoint x: 277, endPoint y: 156, distance: 13.7
click at [288, 155] on label "Отправить в заданное время" at bounding box center [377, 161] width 210 height 20
click at [294, 168] on input "Отправить в заданное время" at bounding box center [294, 168] width 0 height 0
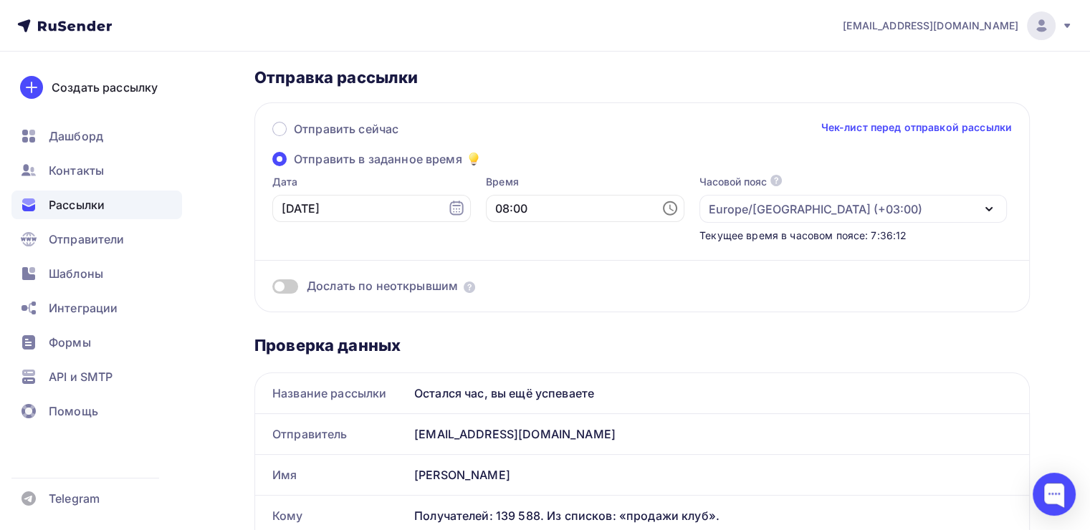
click at [662, 209] on icon at bounding box center [670, 208] width 17 height 17
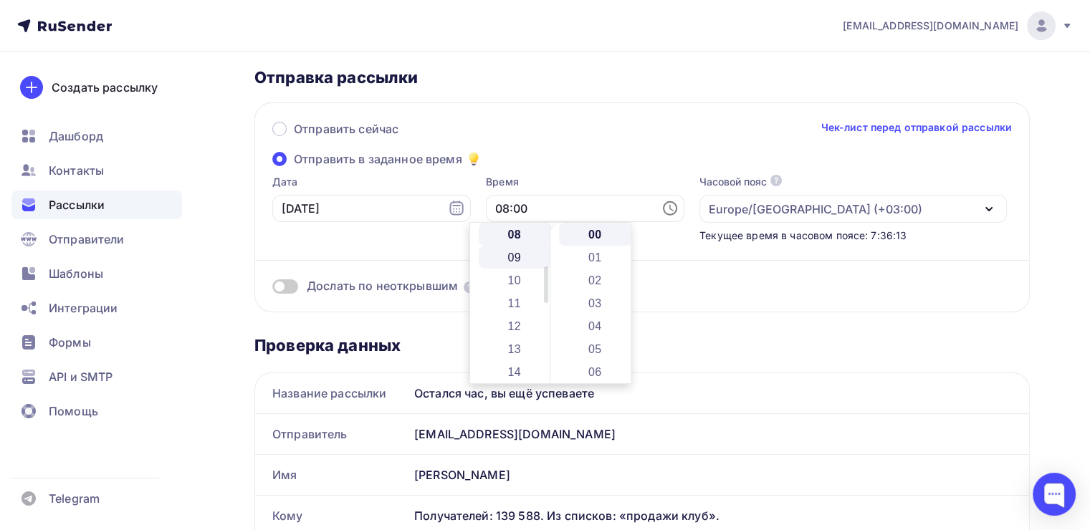
click at [520, 256] on li "09" at bounding box center [516, 257] width 74 height 23
type input "09:00"
click at [596, 172] on div "Отправить сейчас Чек-лист перед отправкой рассылки Отправить в заданное время Д…" at bounding box center [642, 208] width 776 height 210
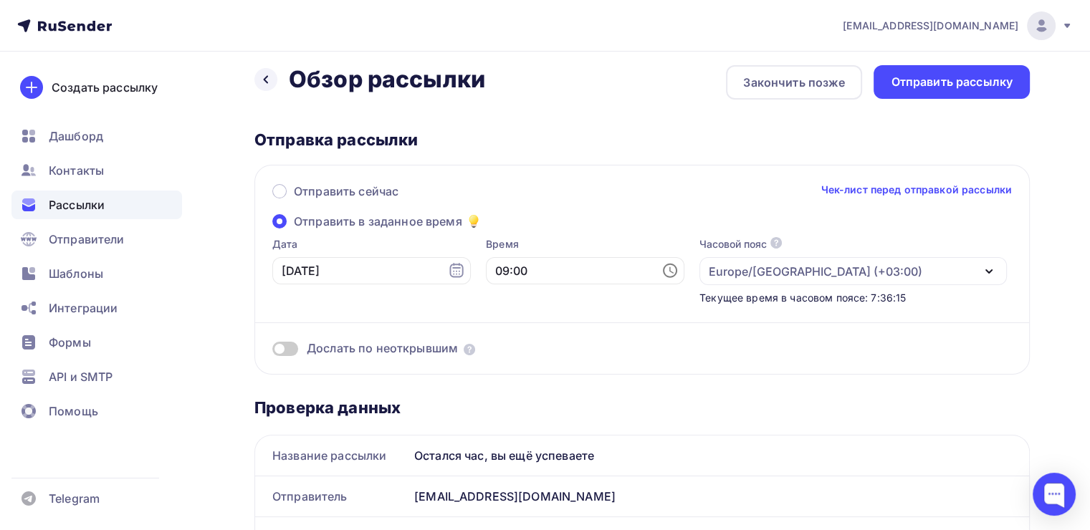
scroll to position [0, 0]
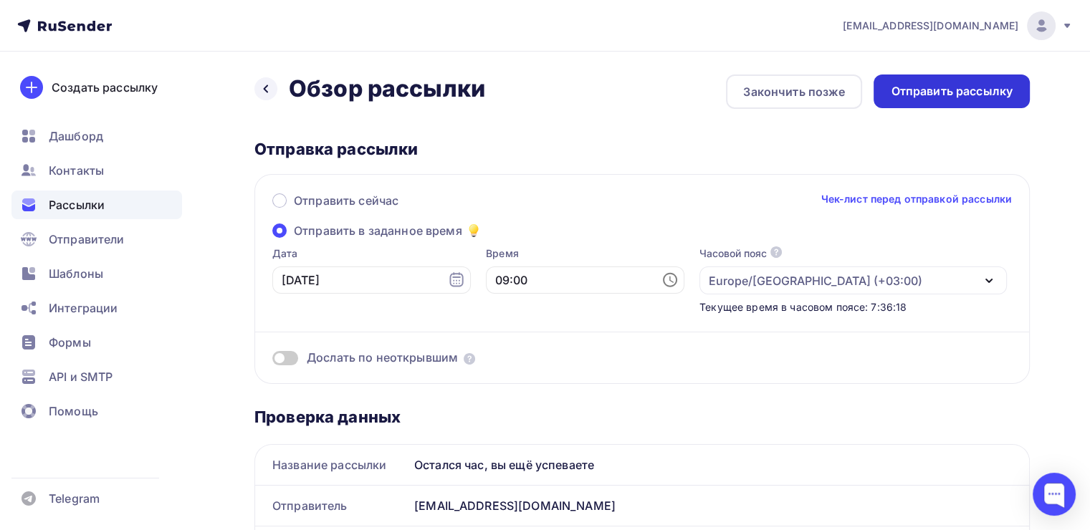
click at [892, 94] on div "Отправить рассылку" at bounding box center [952, 91] width 122 height 16
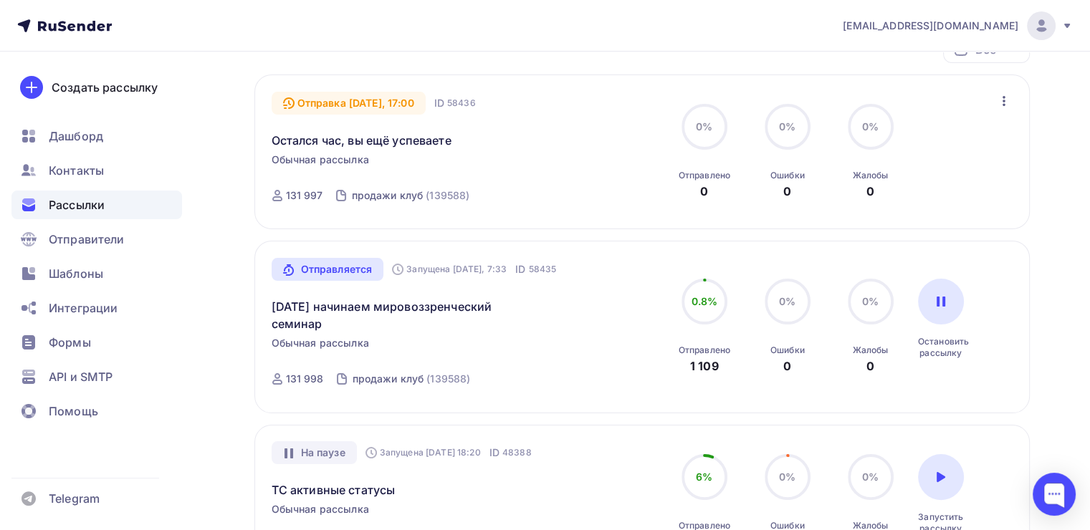
scroll to position [215, 0]
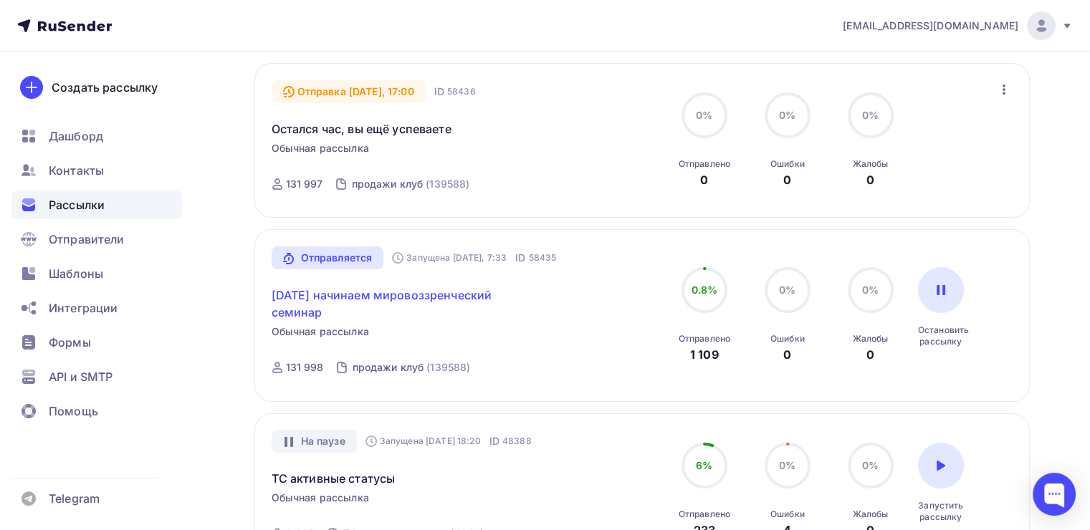
click at [453, 295] on link "[DATE] начинаем мировоззренческий семинар" at bounding box center [395, 304] width 246 height 34
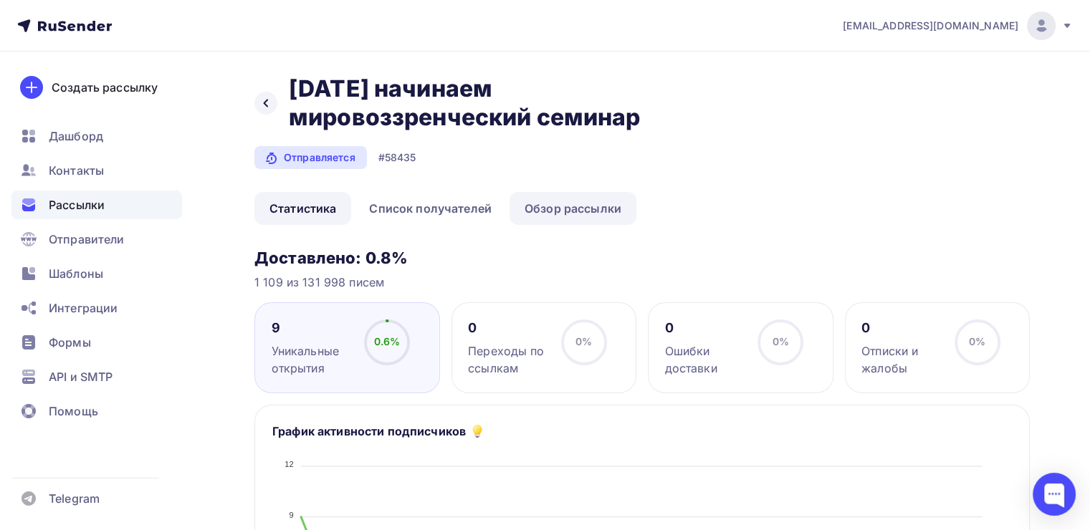
click at [541, 204] on link "Обзор рассылки" at bounding box center [573, 208] width 127 height 33
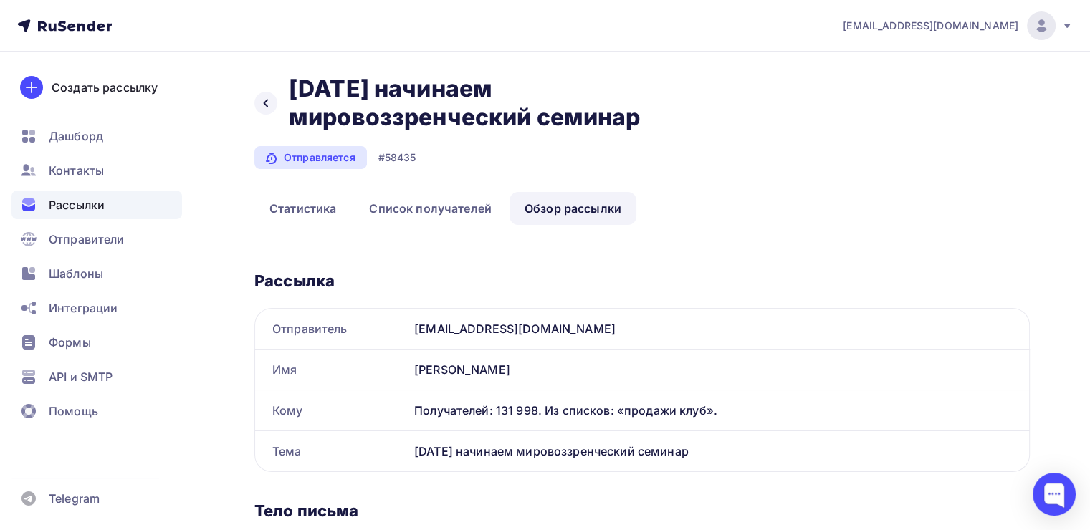
click at [278, 109] on div "Назад [DATE] начинаем мировоззренческий семинар [DATE] начинаем мировоззренческ…" at bounding box center [492, 103] width 477 height 57
click at [264, 112] on div at bounding box center [265, 103] width 23 height 23
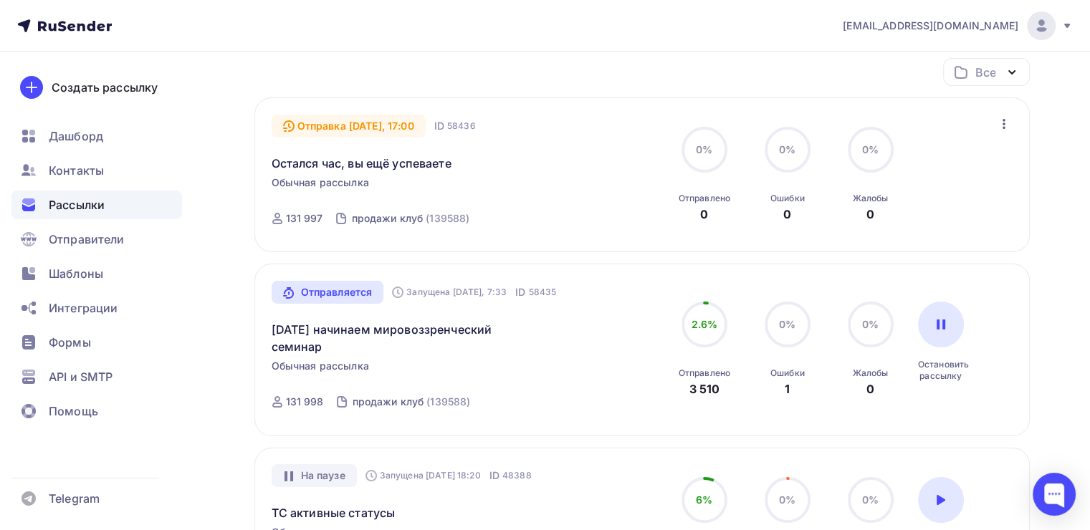
scroll to position [215, 0]
